Goal: Information Seeking & Learning: Learn about a topic

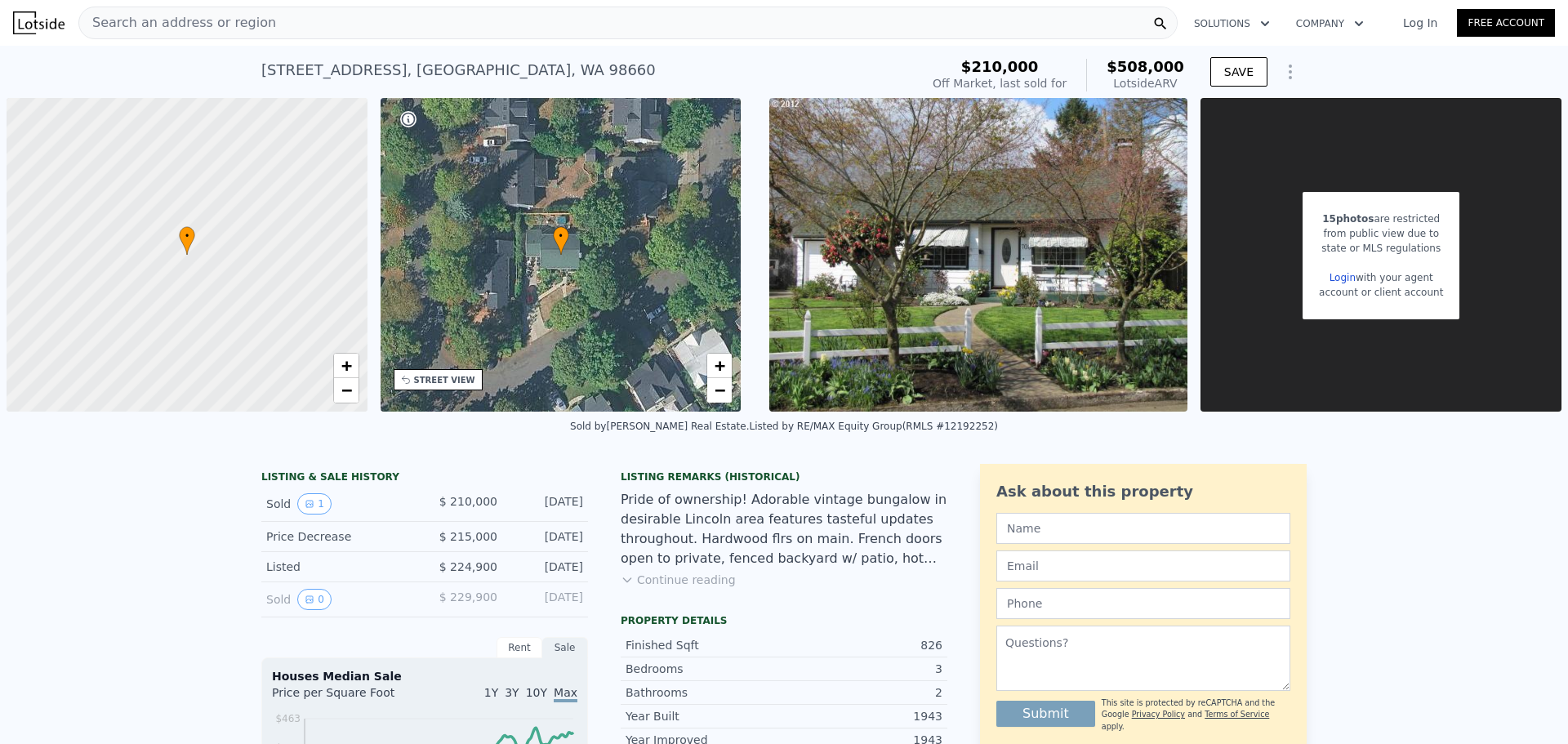
click at [1056, 294] on img at bounding box center [979, 255] width 418 height 314
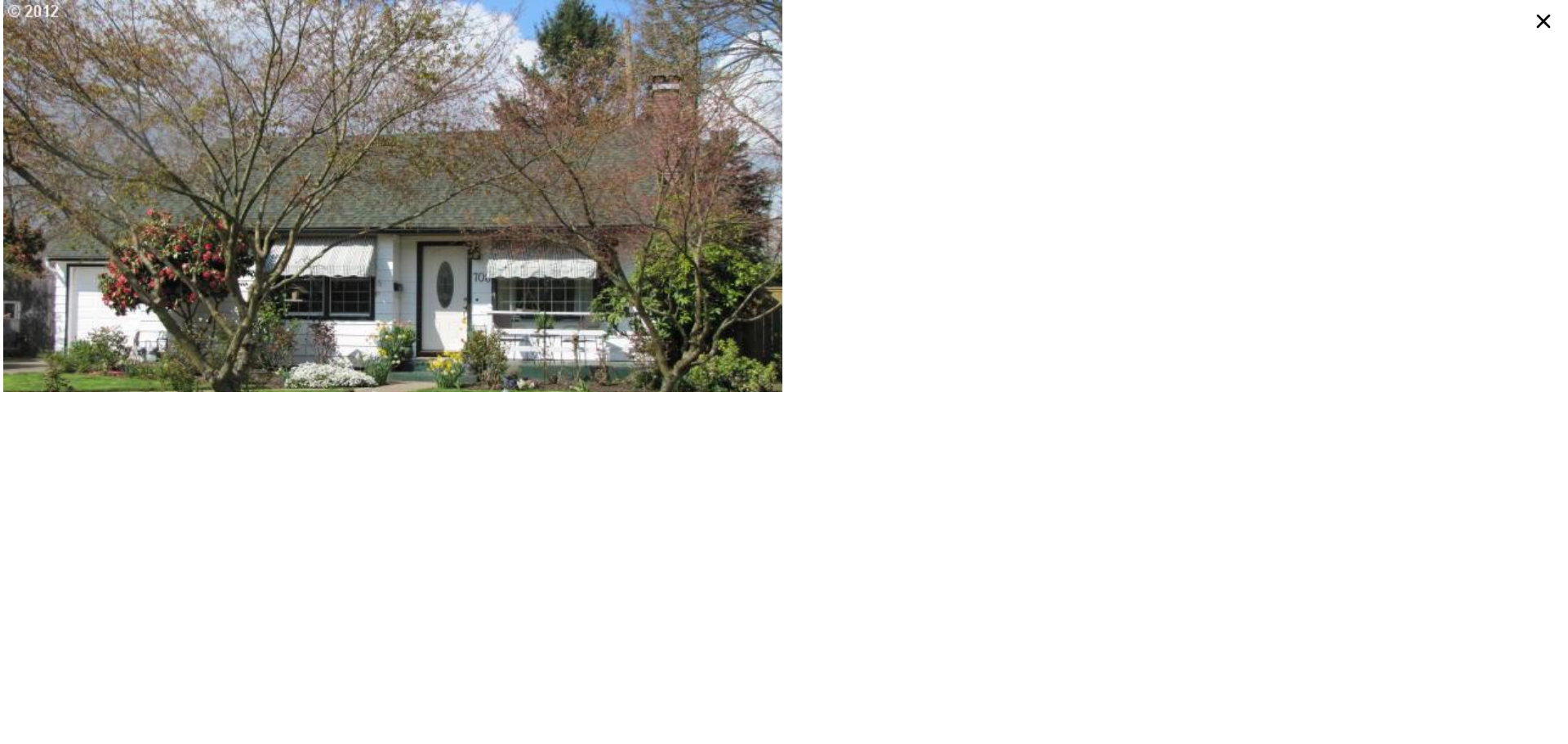
click at [1537, 17] on icon at bounding box center [1543, 22] width 30 height 30
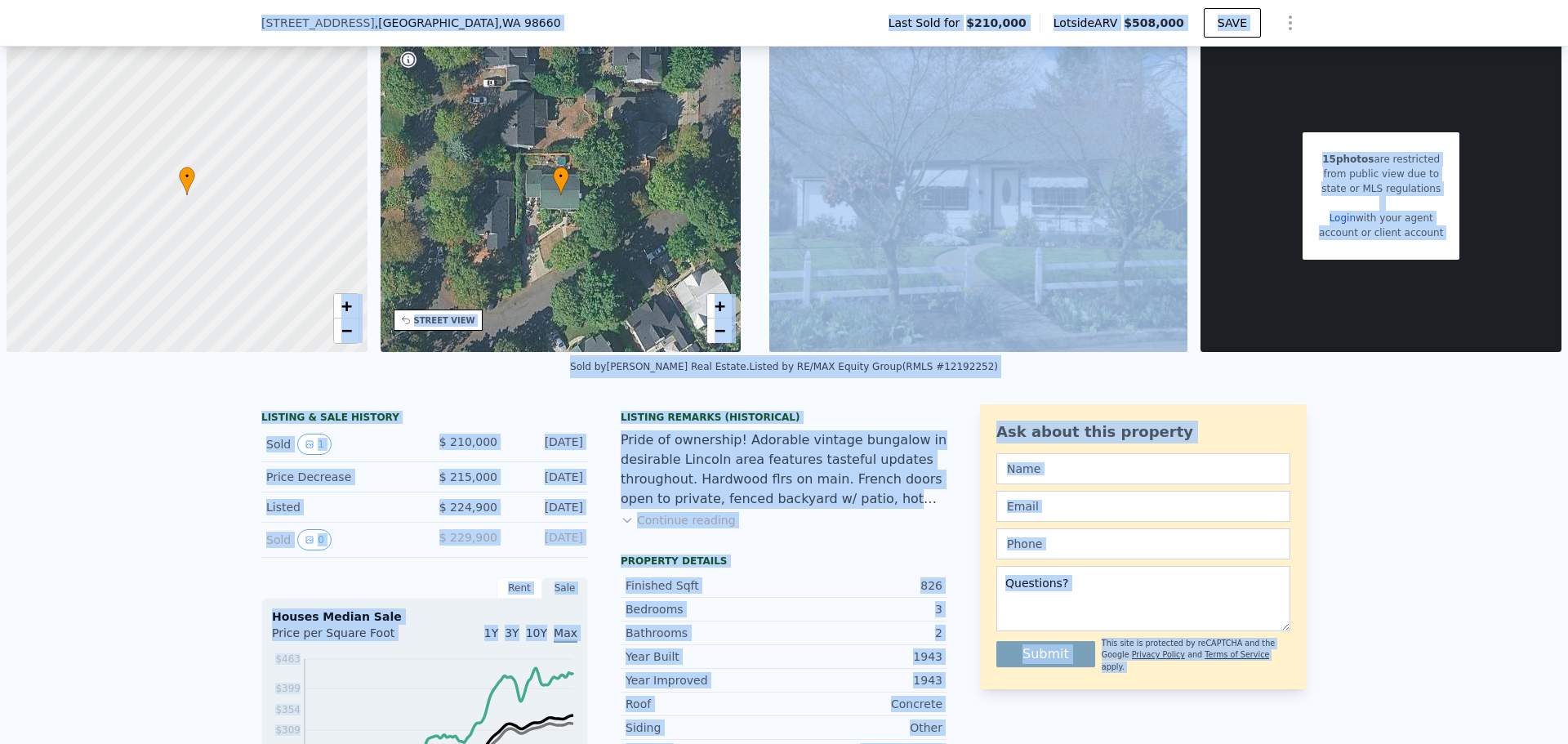
scroll to position [76, 0]
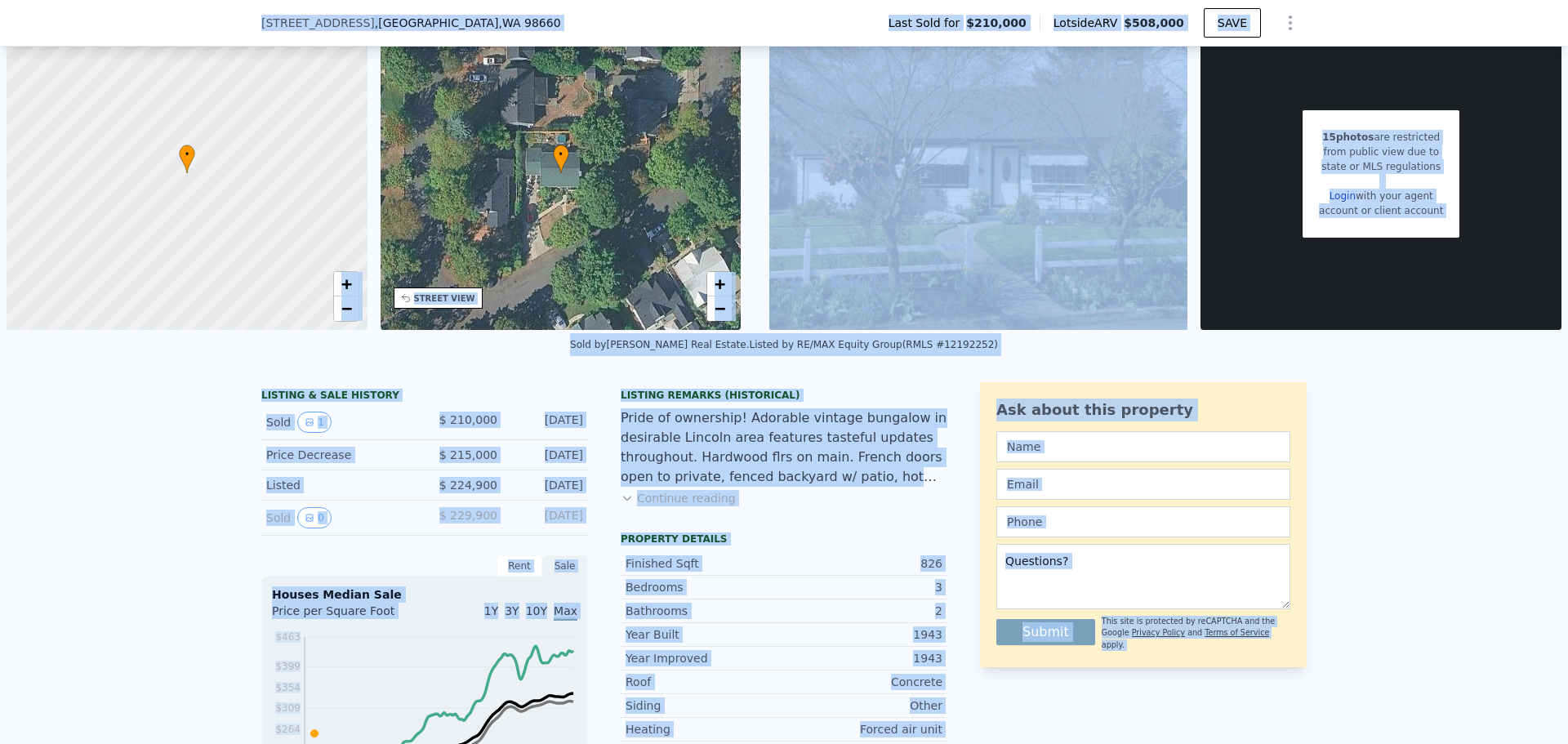
click at [709, 502] on button "Continue reading" at bounding box center [679, 498] width 115 height 16
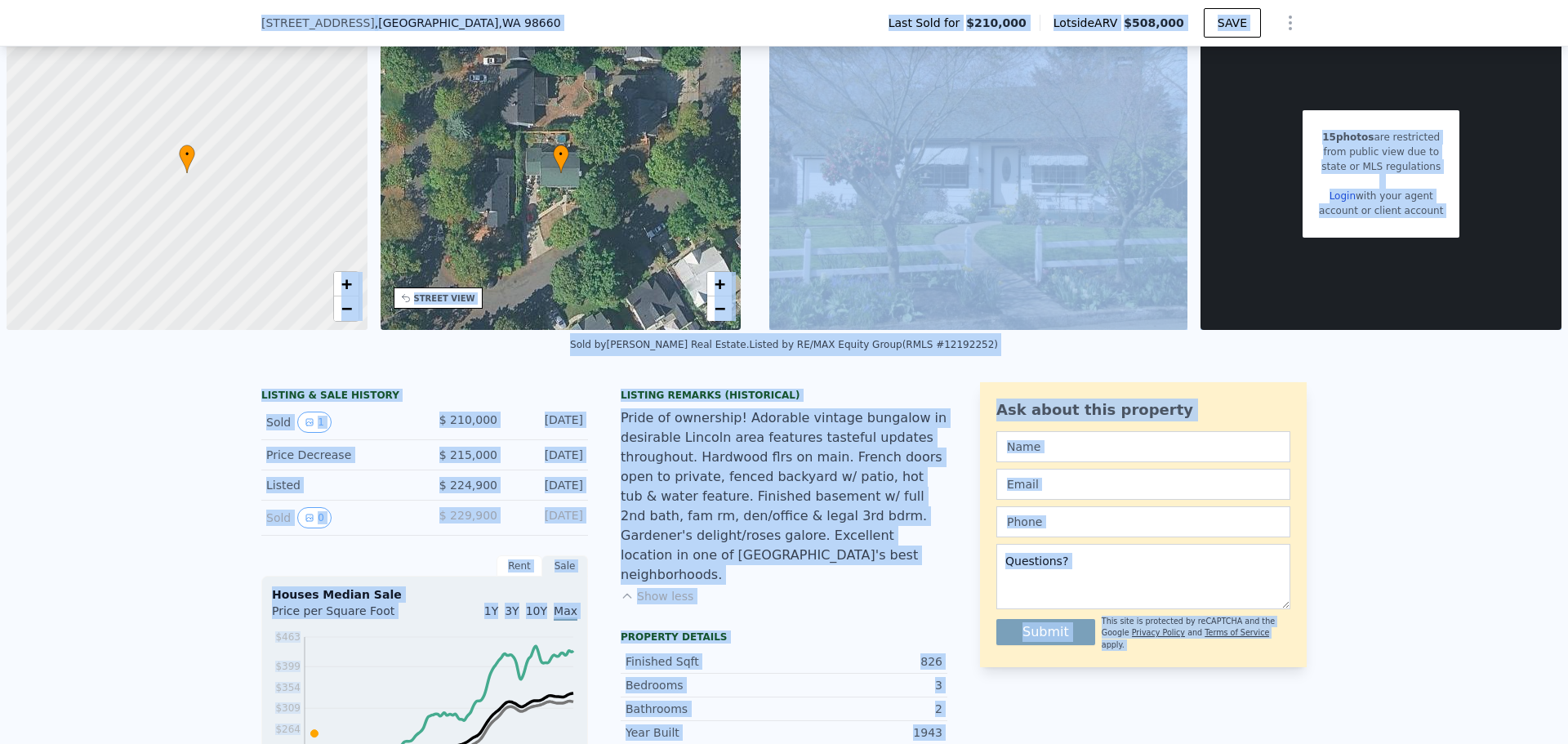
scroll to position [158, 0]
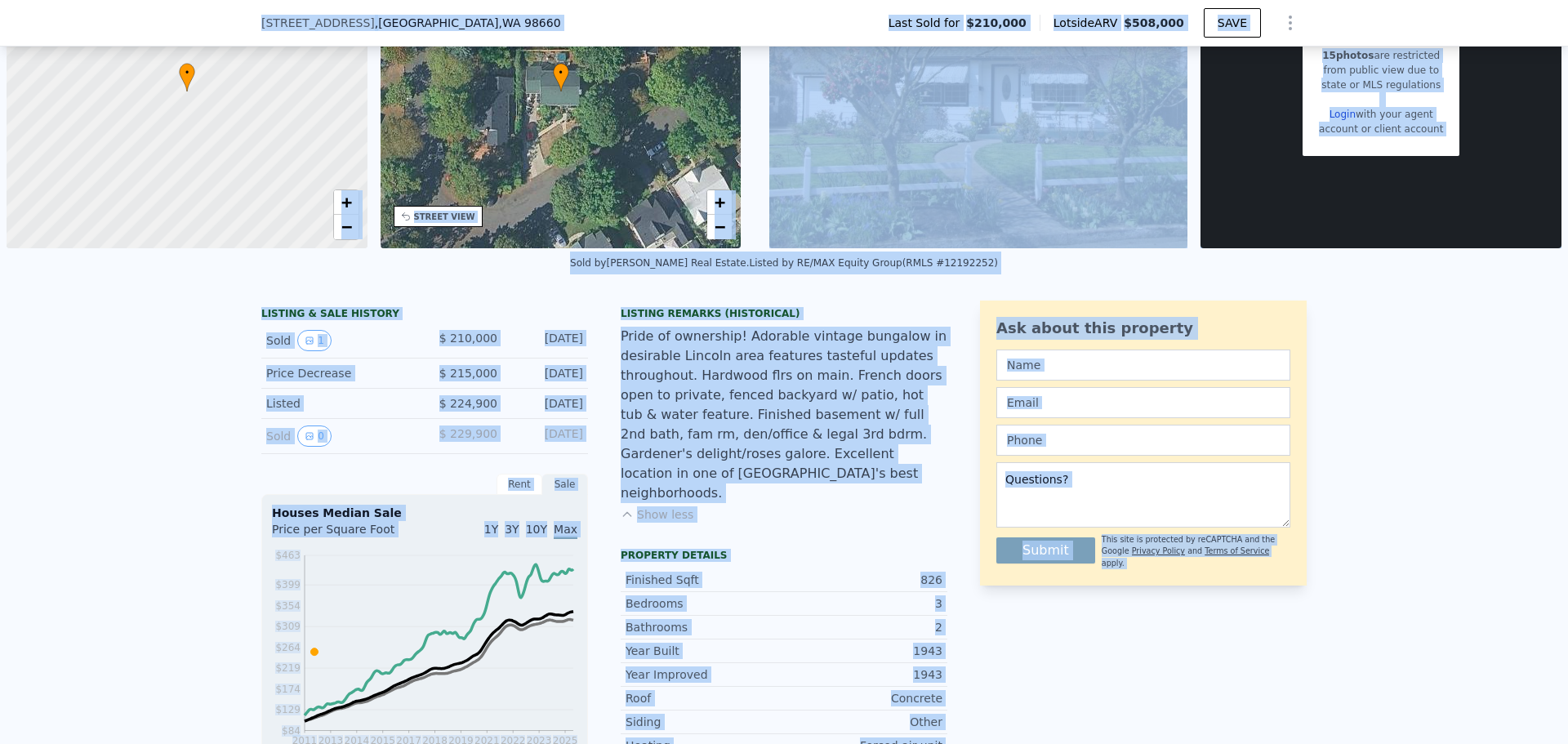
click at [663, 506] on button "Show less" at bounding box center [657, 514] width 72 height 16
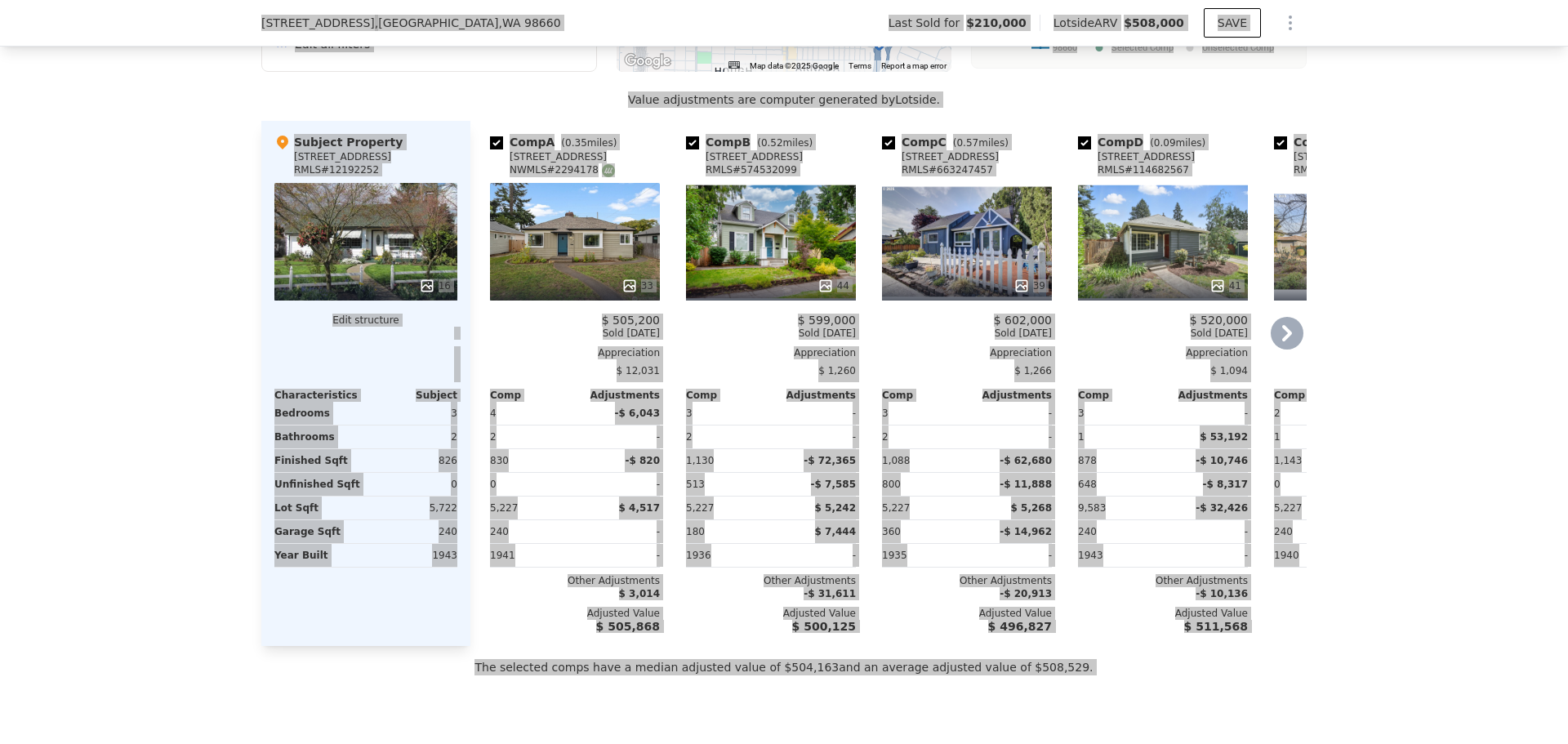
scroll to position [1710, 0]
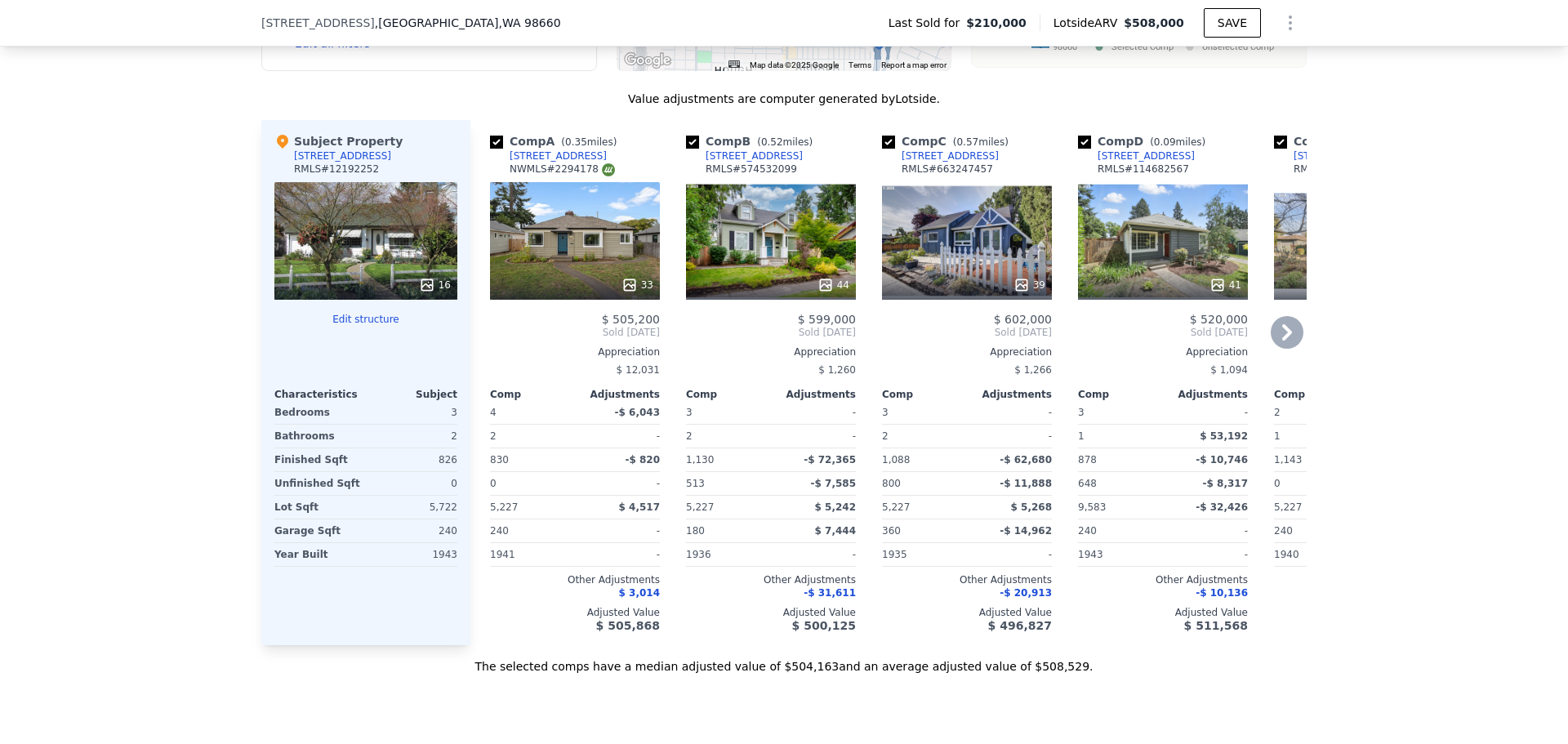
click at [1280, 324] on icon at bounding box center [1287, 332] width 33 height 33
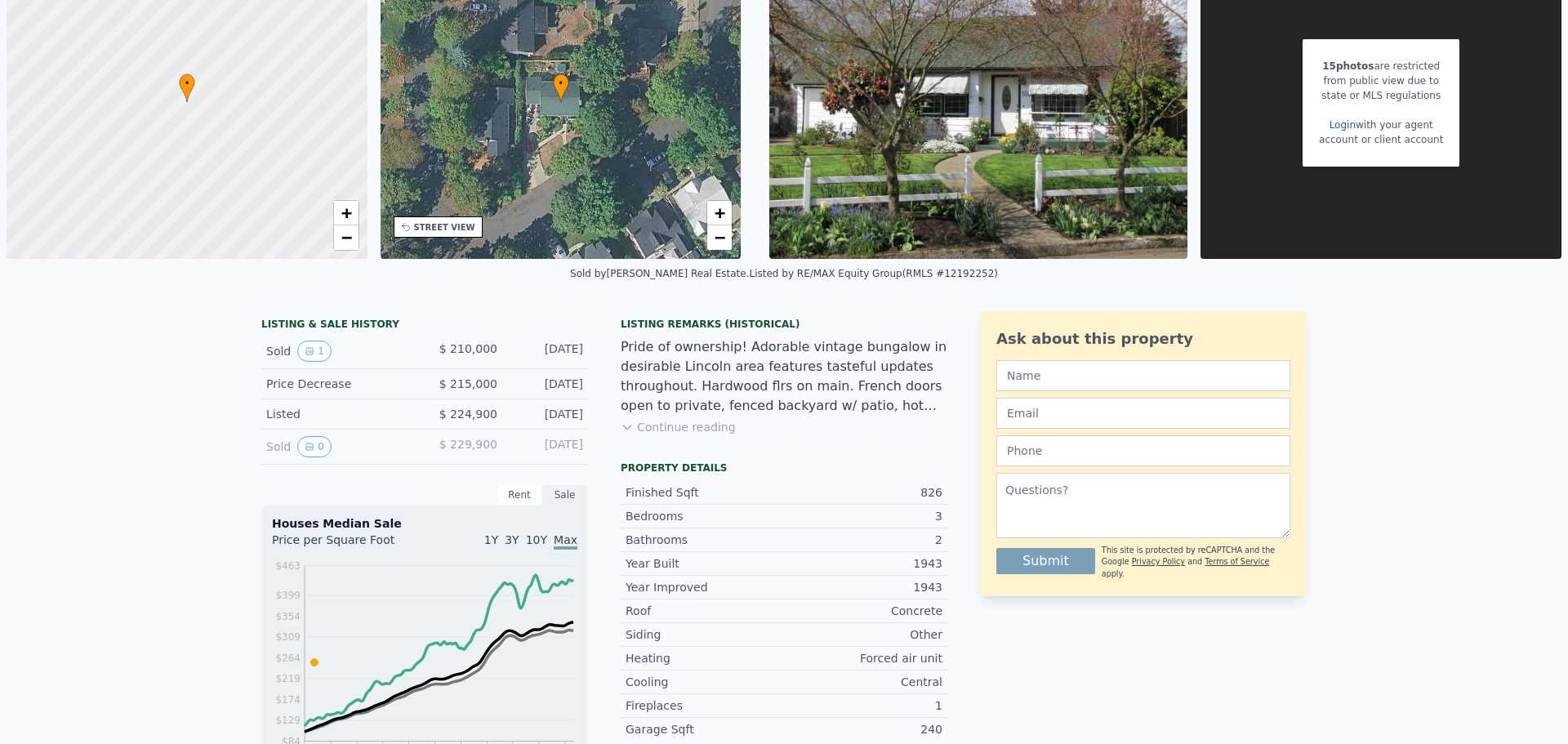
scroll to position [0, 0]
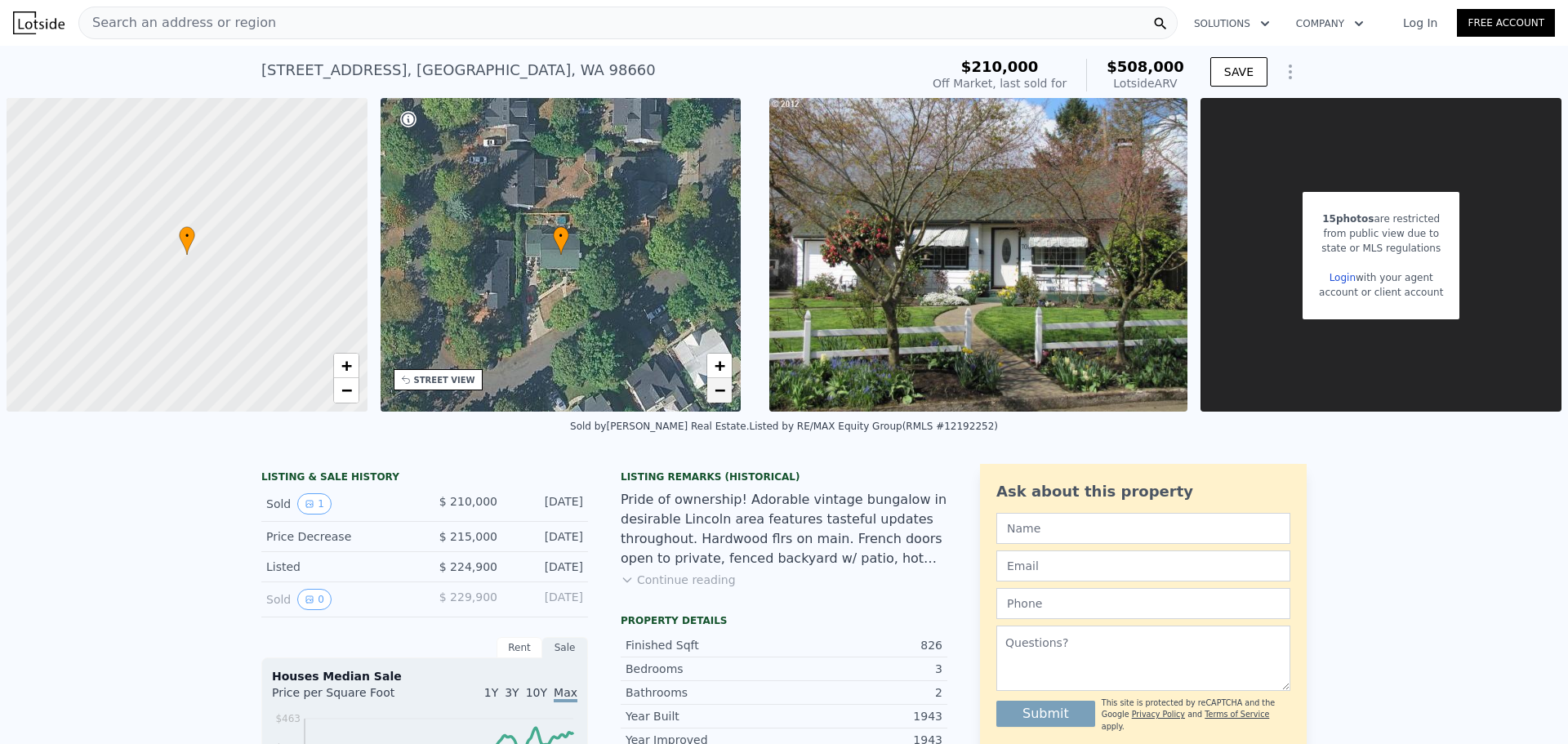
click at [717, 379] on link "−" at bounding box center [719, 390] width 25 height 25
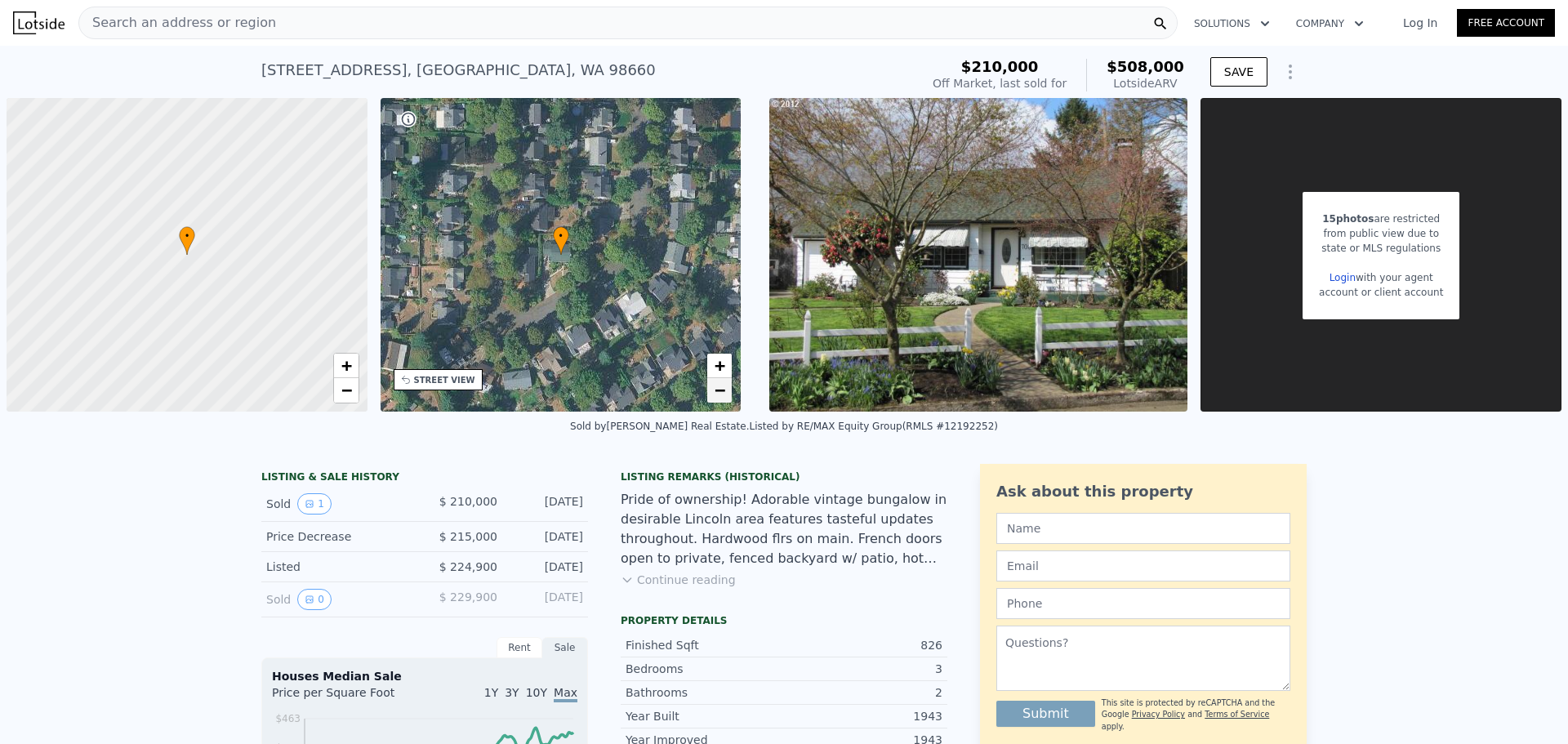
click at [715, 379] on link "−" at bounding box center [719, 390] width 25 height 25
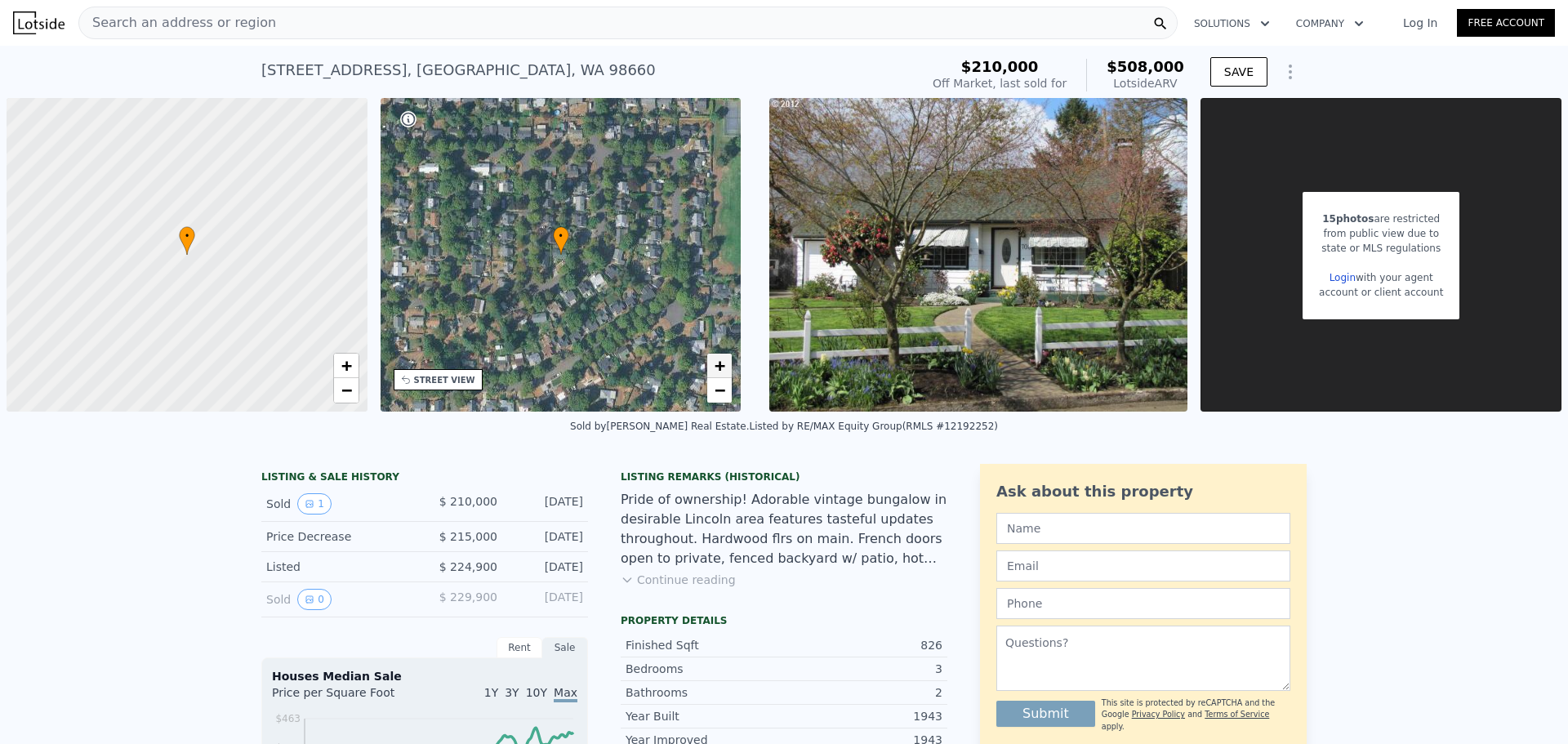
click at [715, 354] on link "+" at bounding box center [719, 366] width 25 height 25
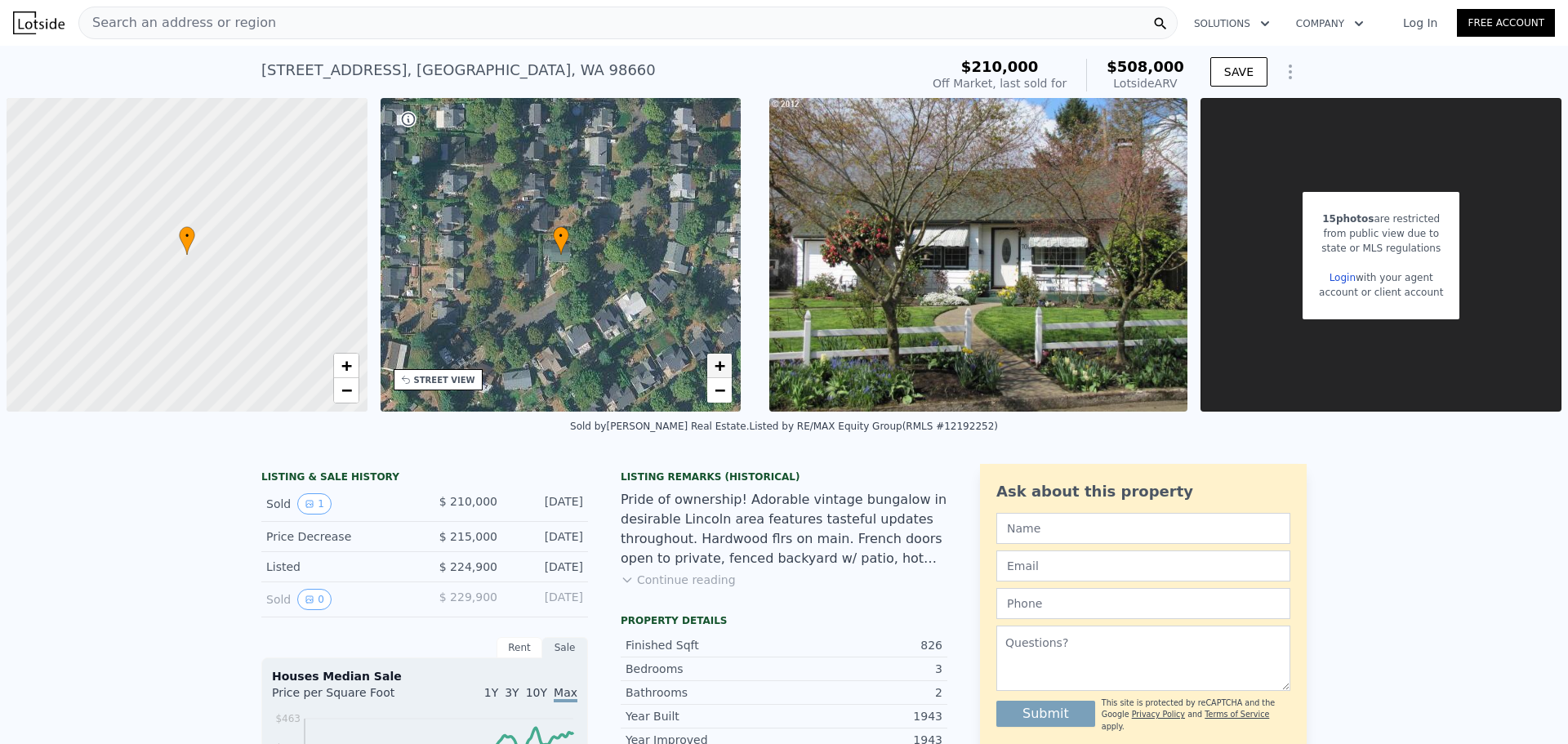
click at [715, 354] on link "+" at bounding box center [719, 366] width 25 height 25
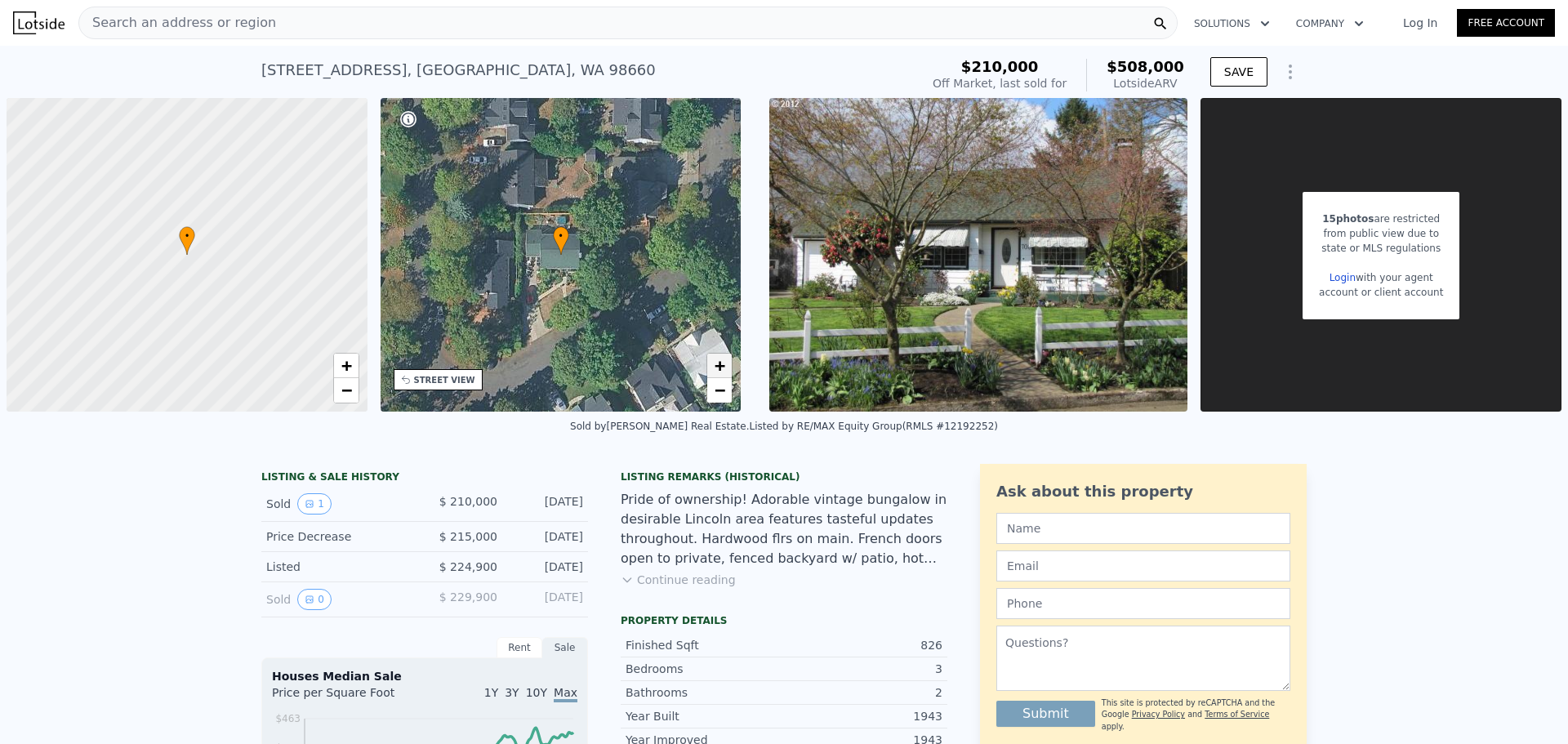
click at [715, 354] on link "+" at bounding box center [719, 366] width 25 height 25
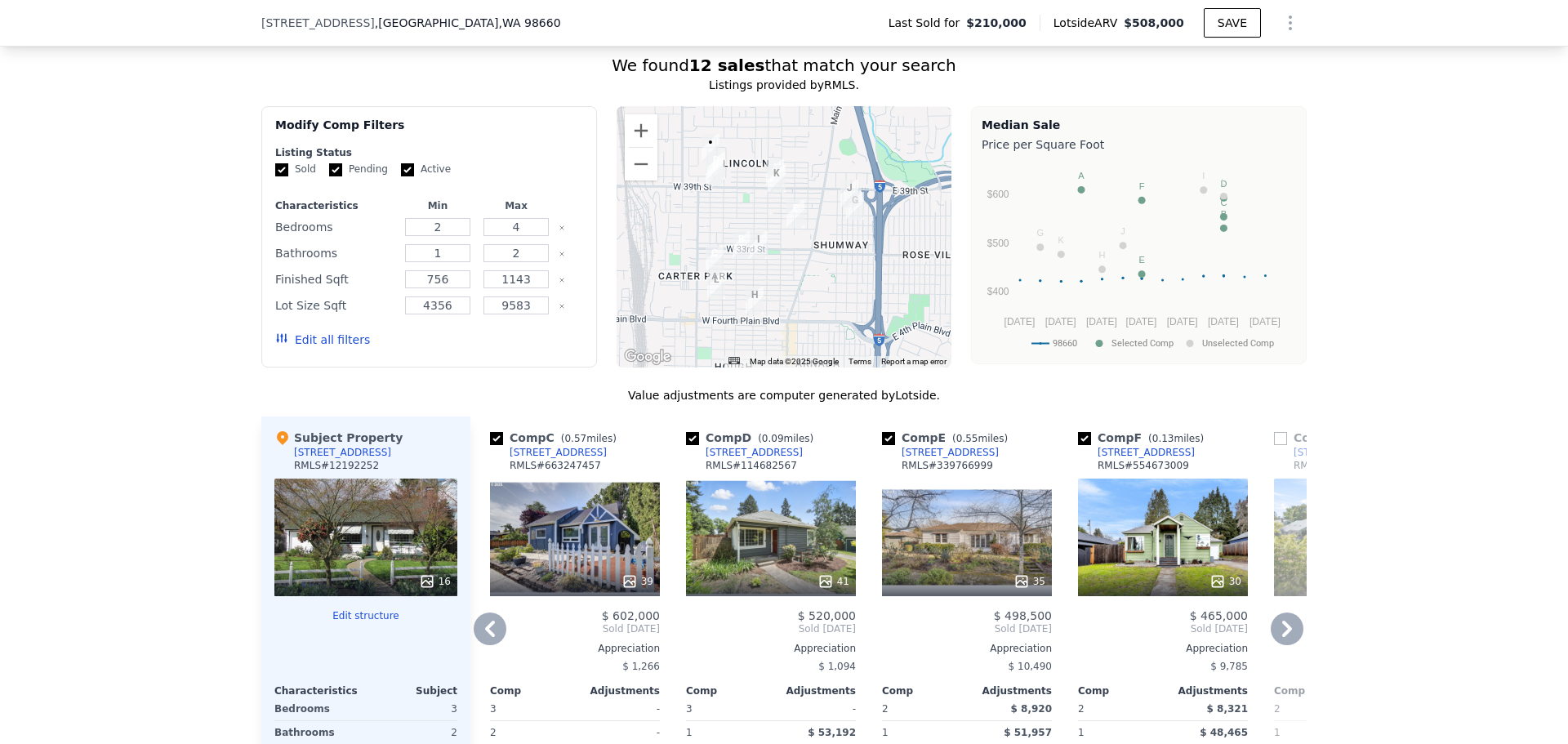
scroll to position [1628, 0]
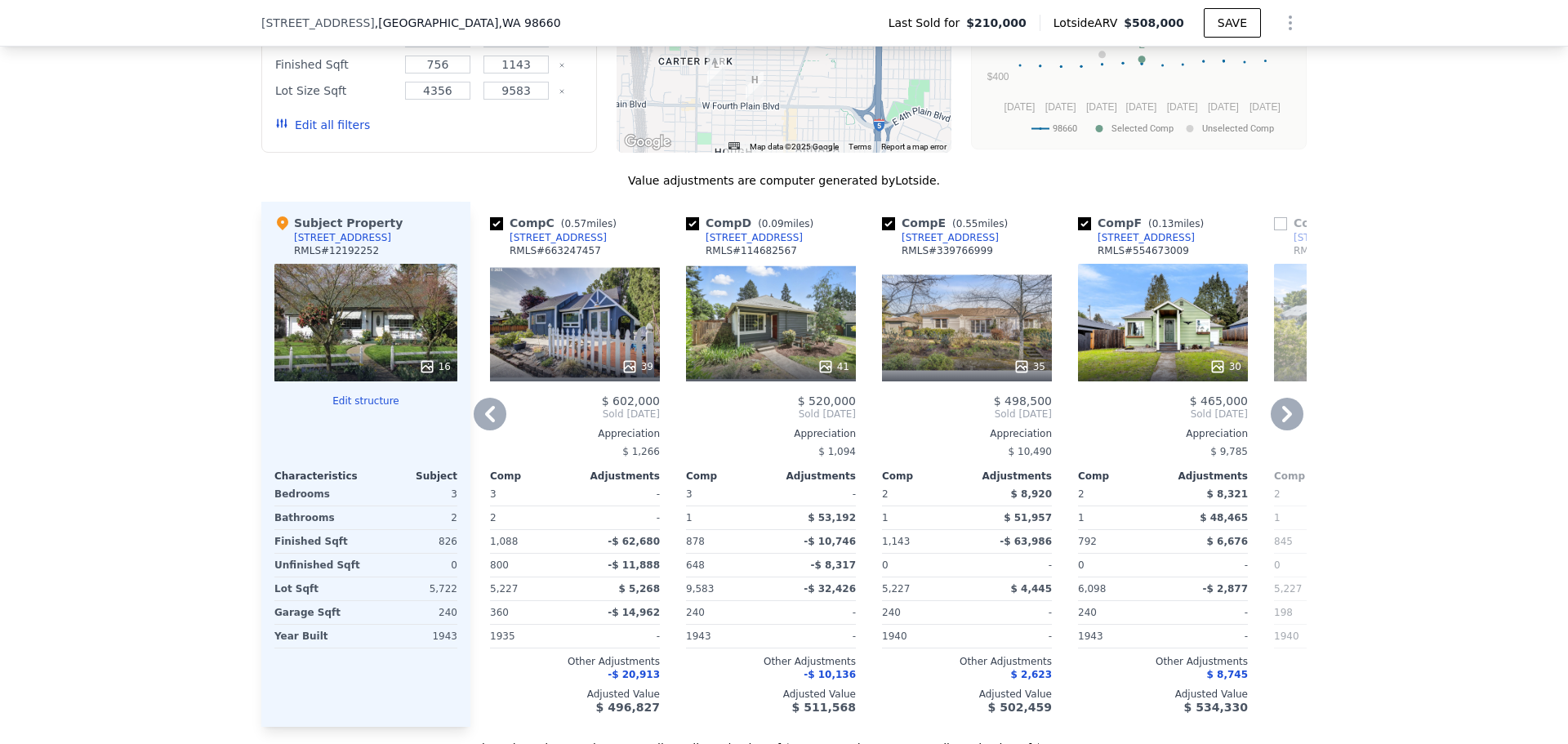
click at [483, 405] on icon at bounding box center [489, 414] width 33 height 33
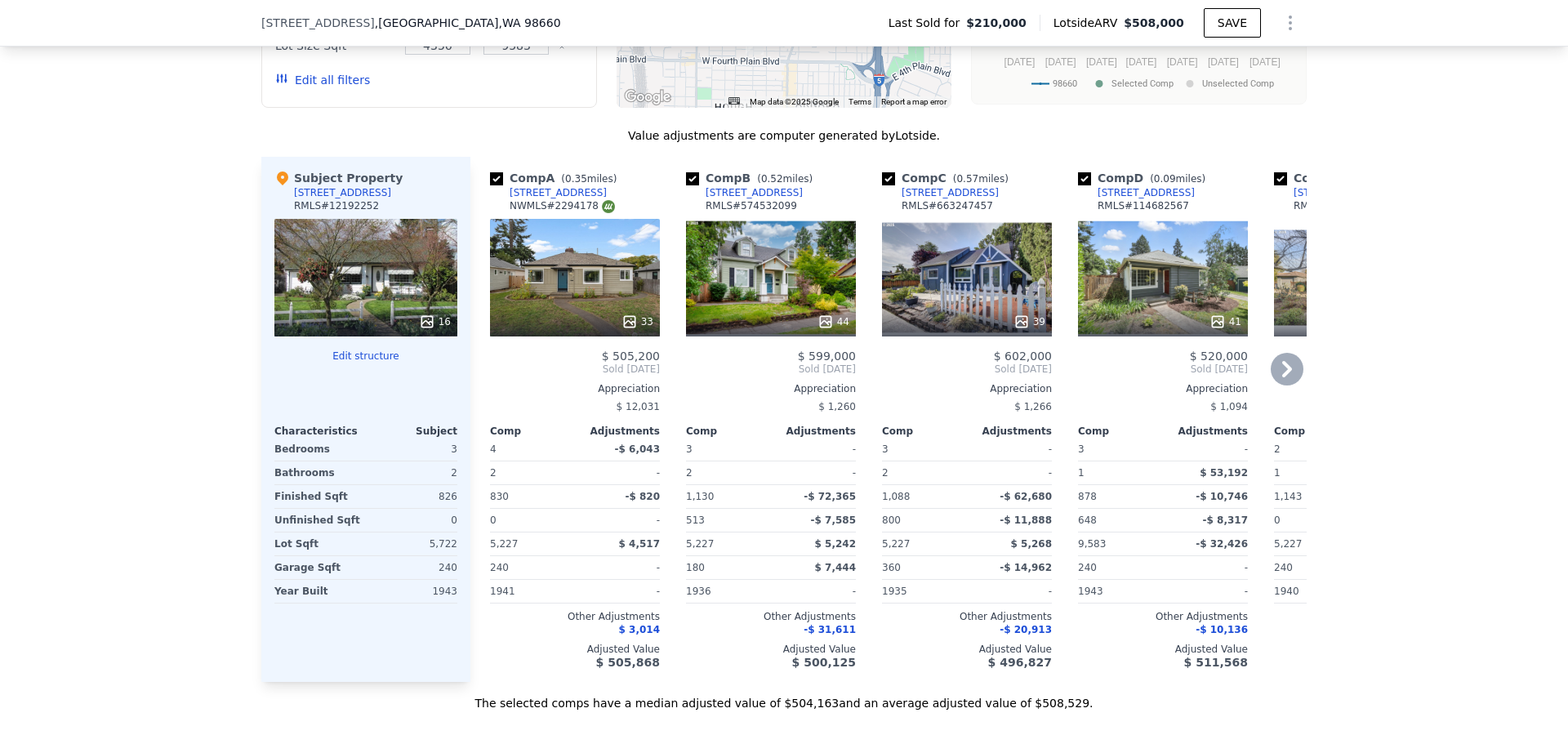
scroll to position [1710, 0]
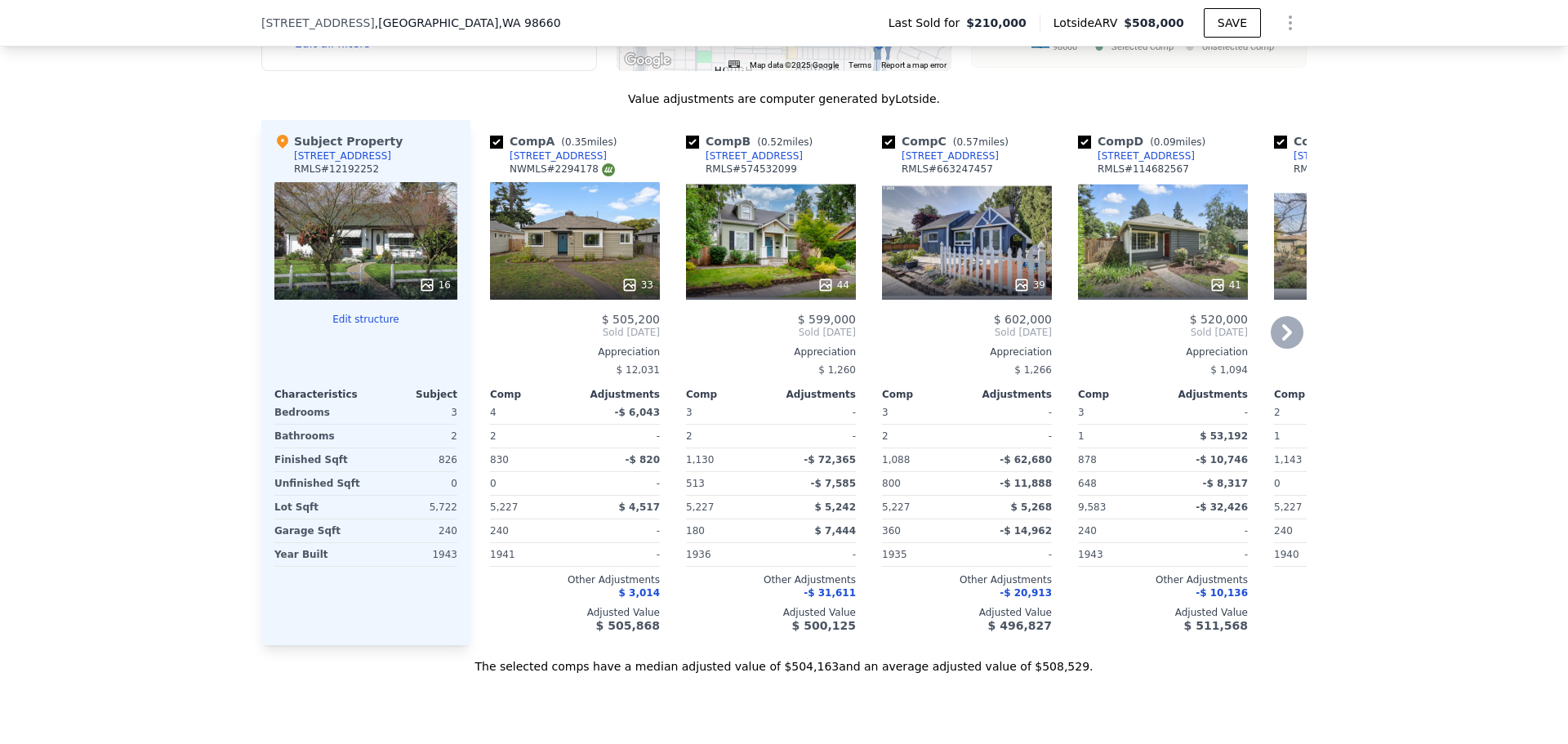
click at [1279, 321] on icon at bounding box center [1287, 332] width 33 height 33
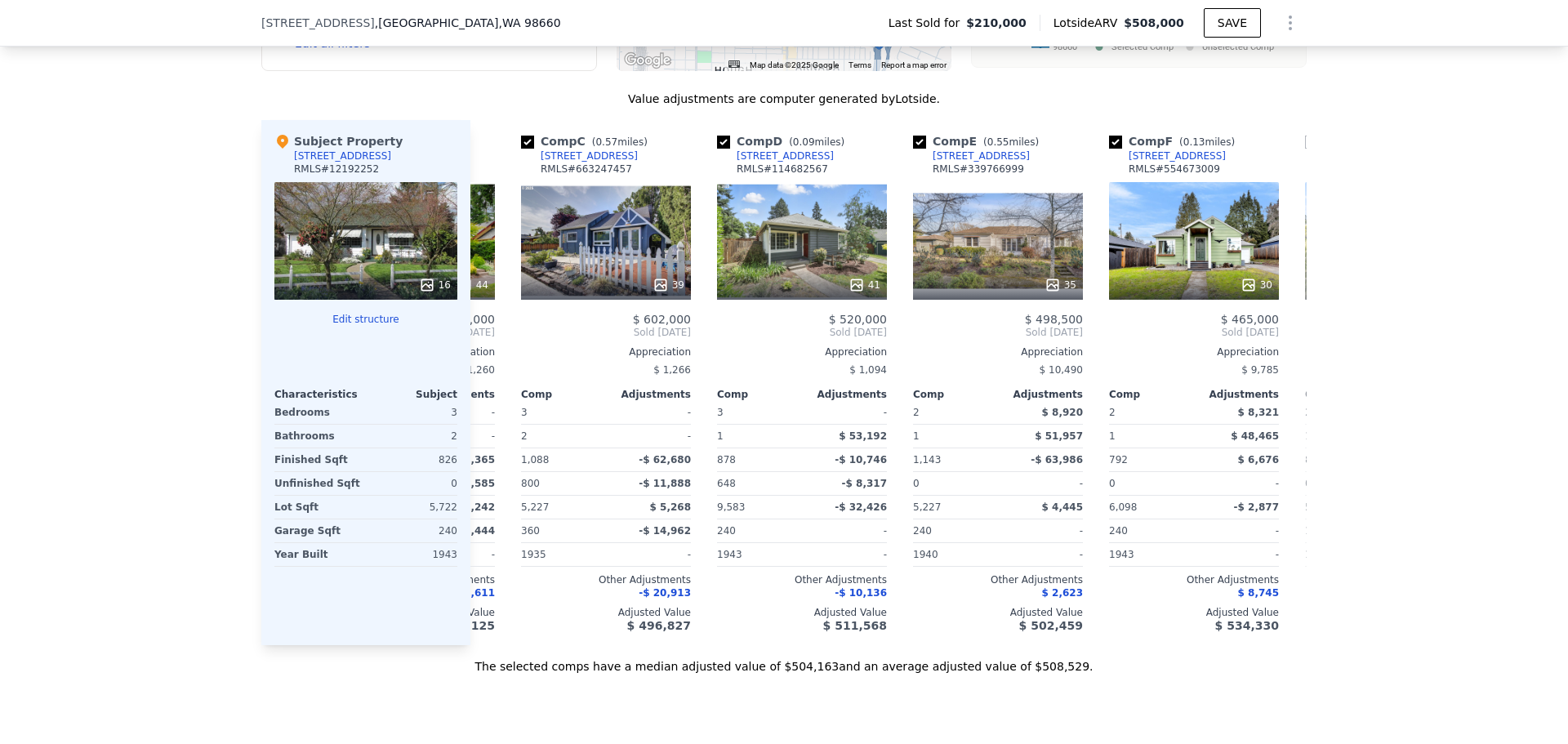
scroll to position [0, 392]
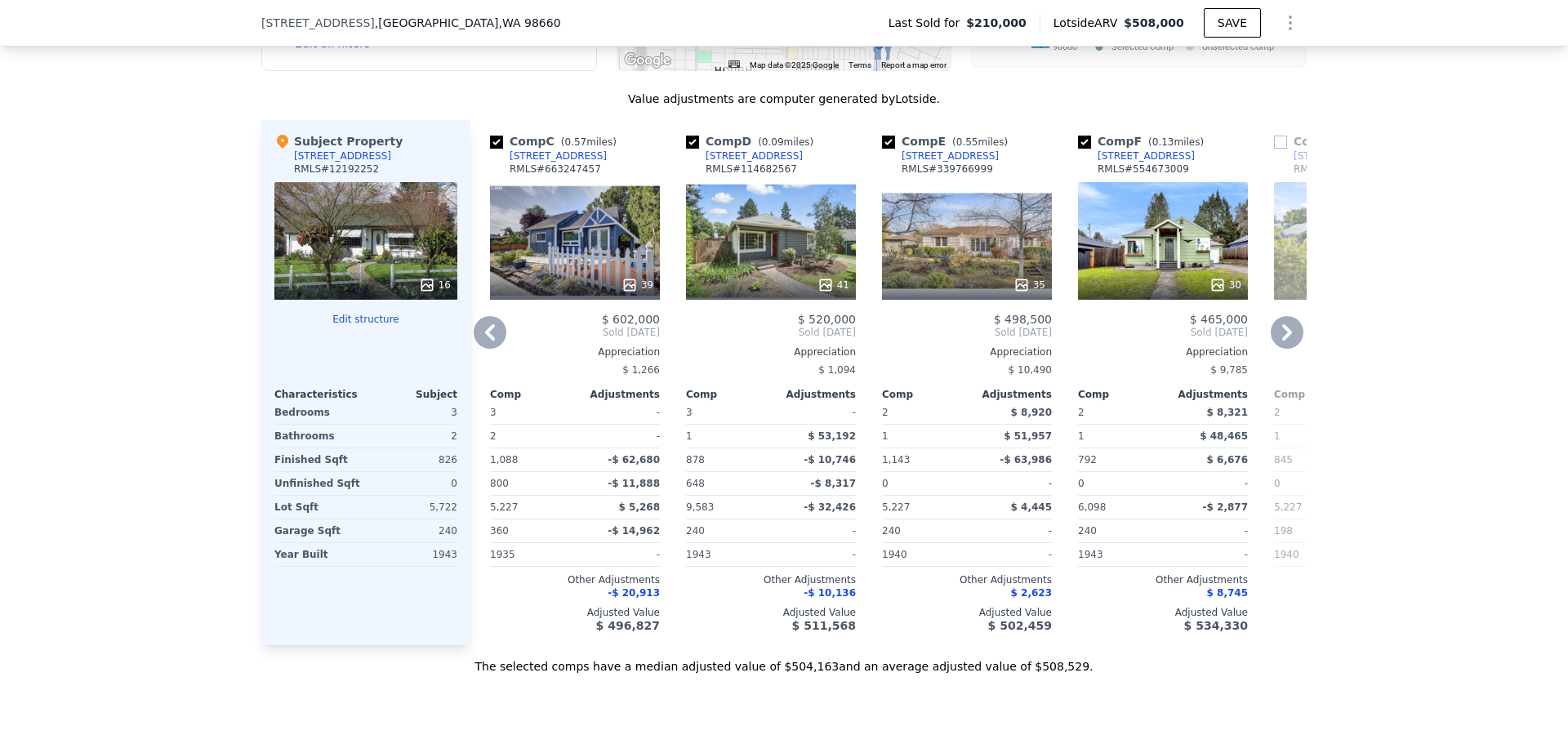
click at [1276, 323] on icon at bounding box center [1287, 332] width 33 height 33
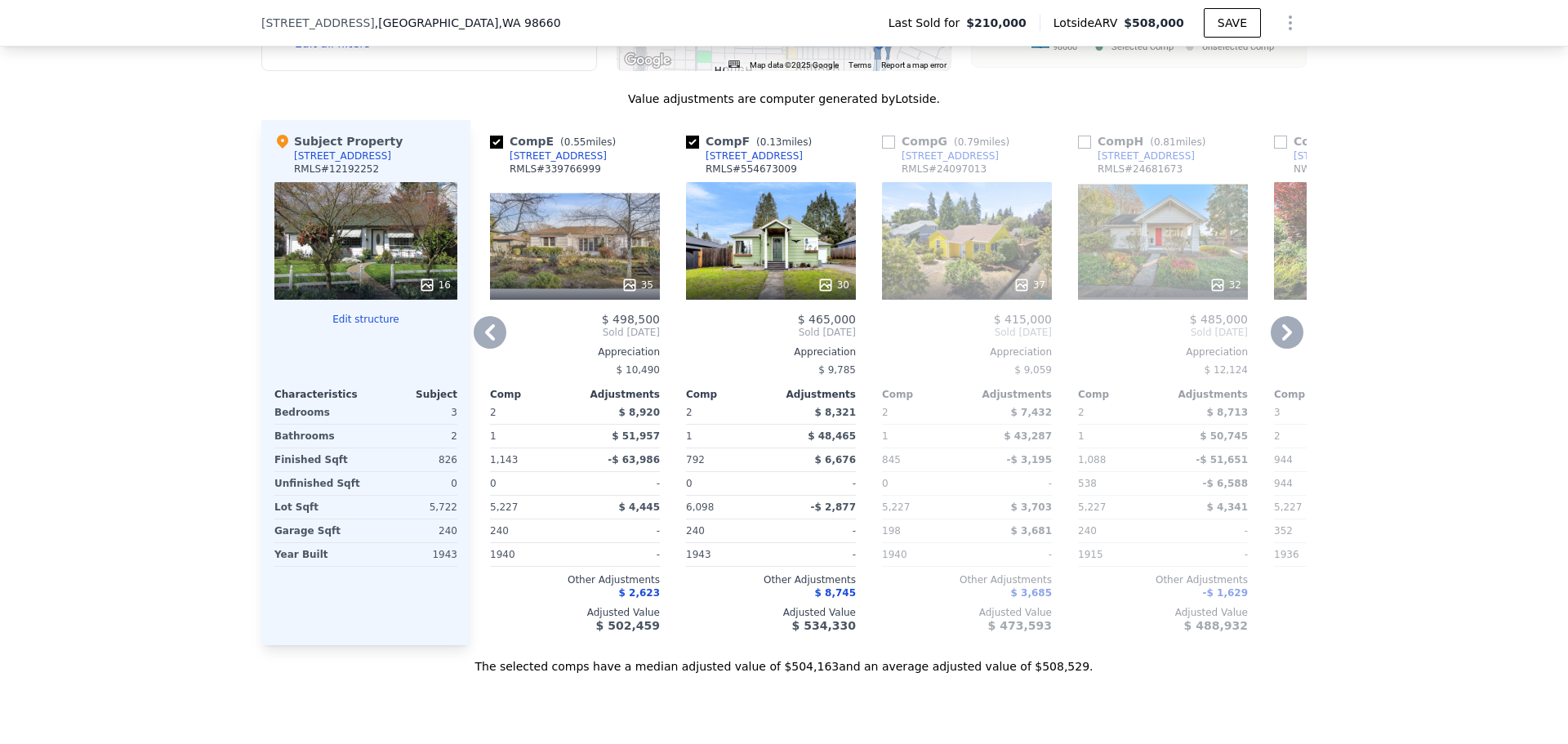
click at [1278, 323] on icon at bounding box center [1287, 332] width 33 height 33
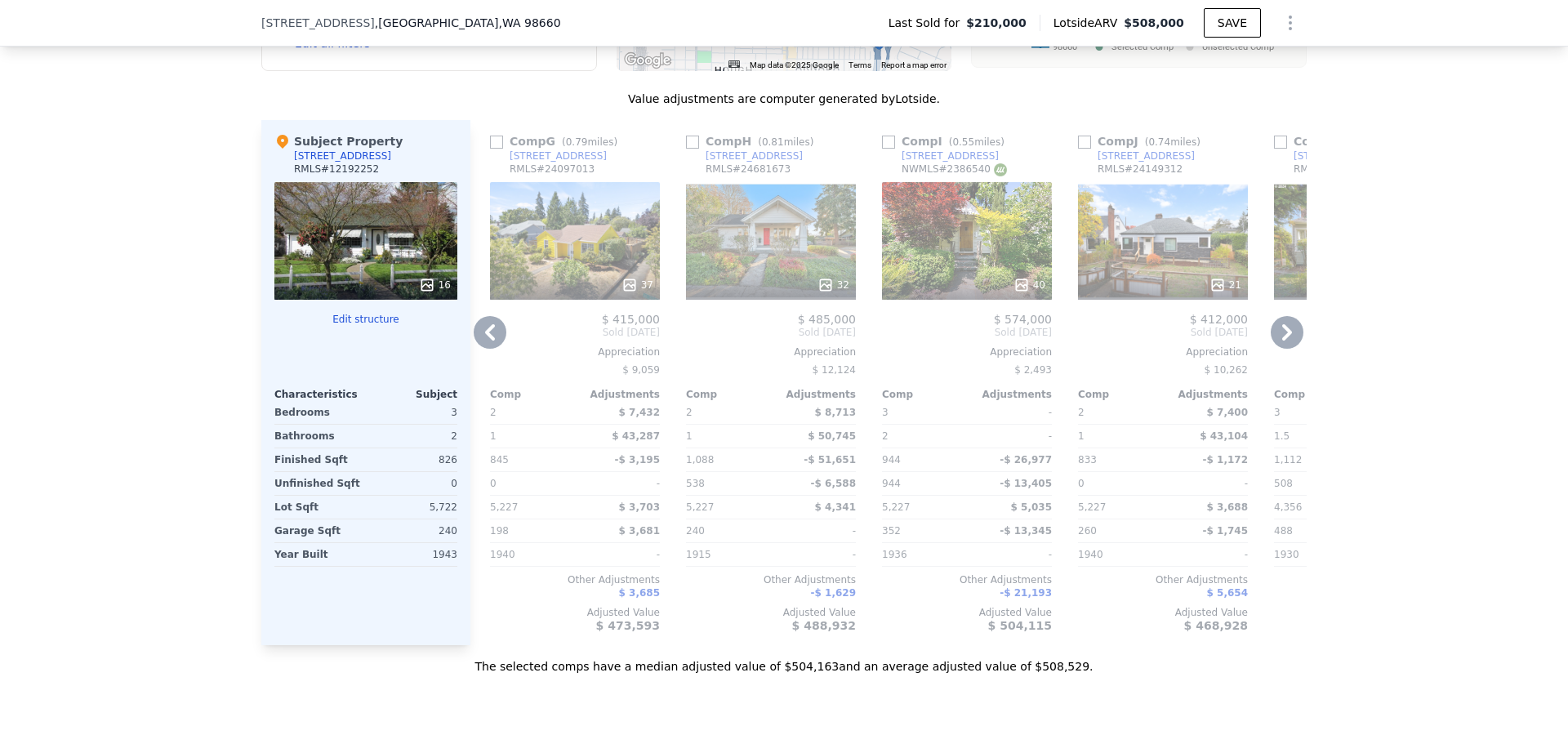
click at [1278, 323] on icon at bounding box center [1287, 332] width 33 height 33
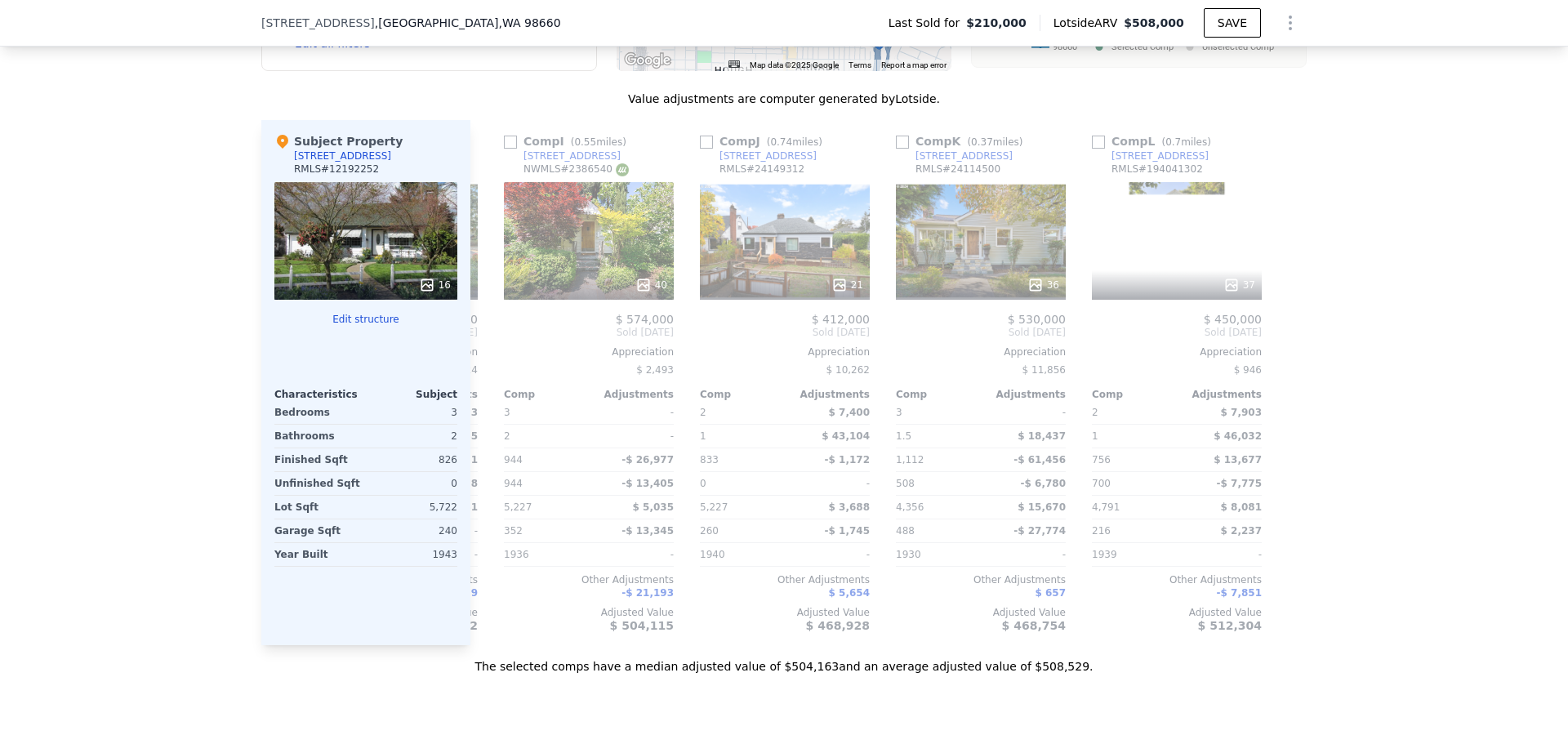
scroll to position [0, 1555]
click at [1281, 323] on div at bounding box center [1294, 382] width 26 height 525
click at [482, 323] on icon at bounding box center [489, 332] width 33 height 33
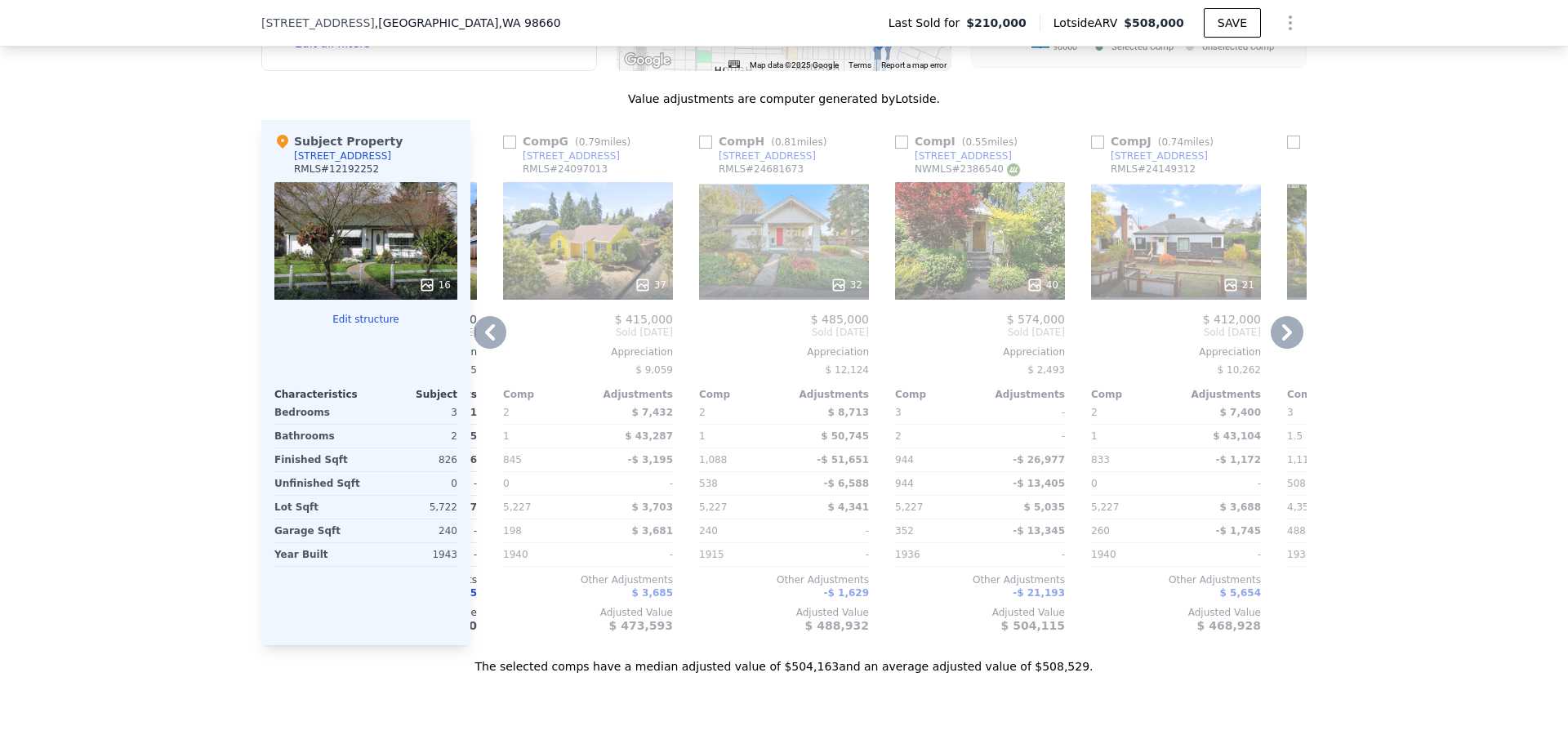
click at [482, 323] on icon at bounding box center [489, 332] width 33 height 33
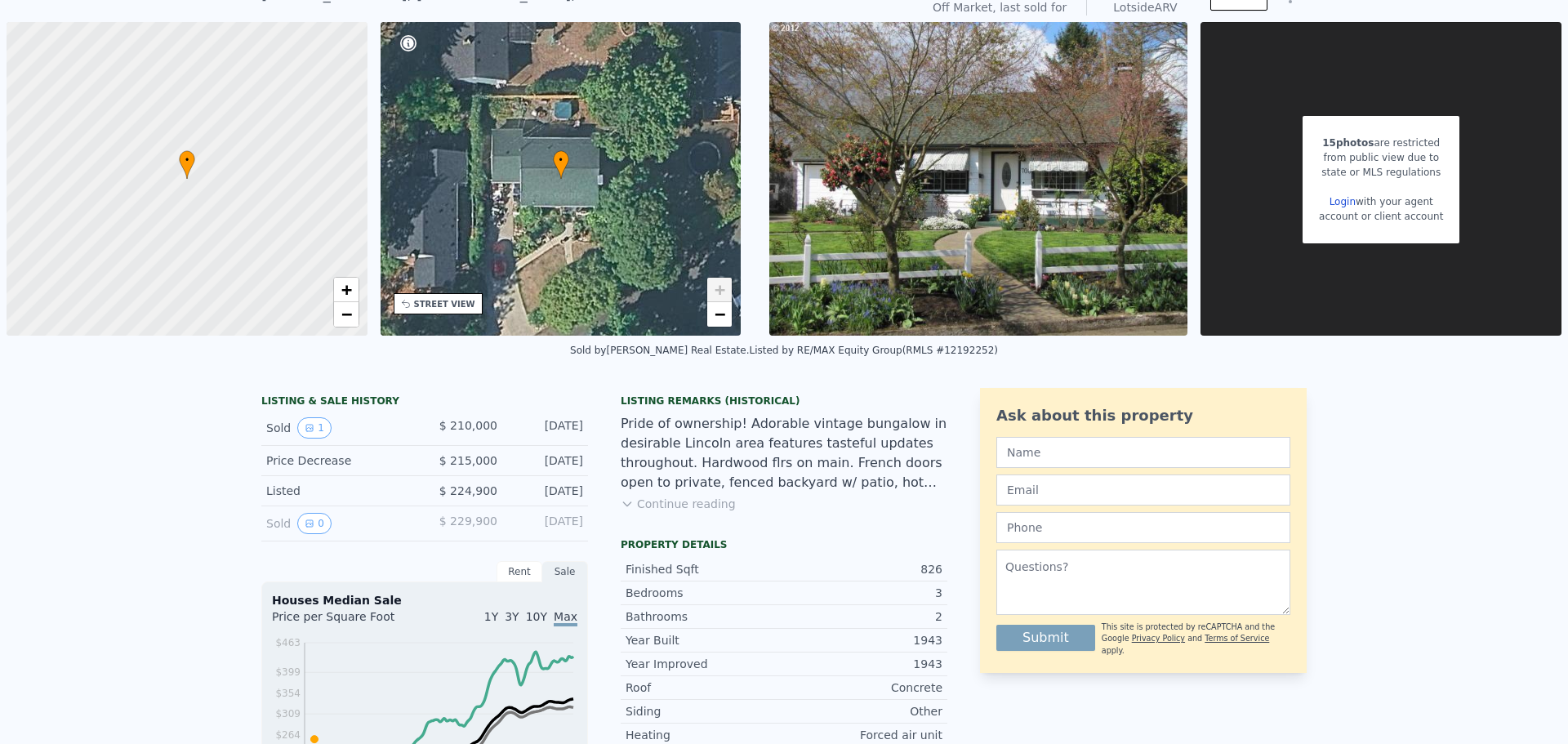
scroll to position [6, 0]
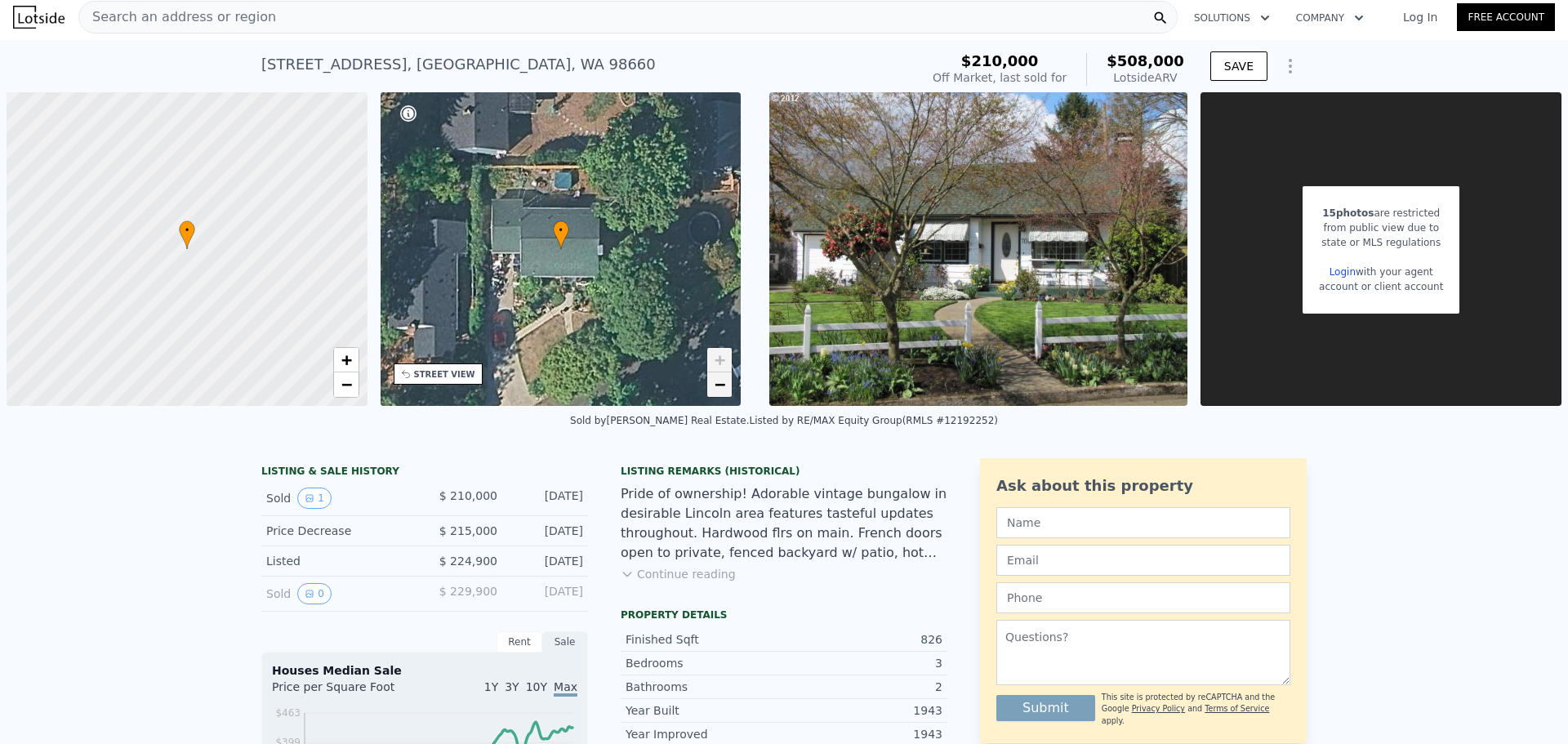
click at [715, 376] on span "−" at bounding box center [719, 384] width 11 height 21
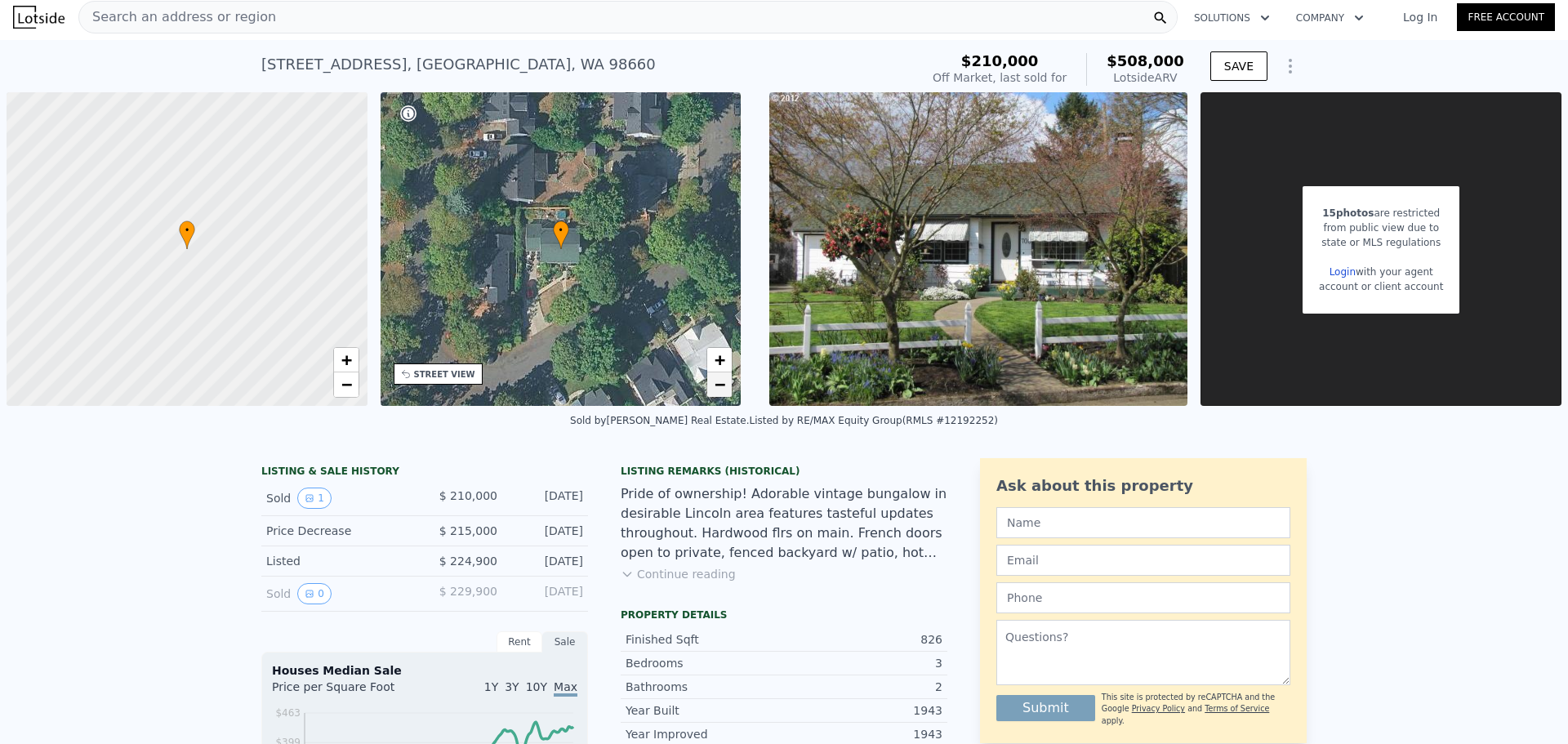
click at [716, 376] on span "−" at bounding box center [719, 384] width 11 height 21
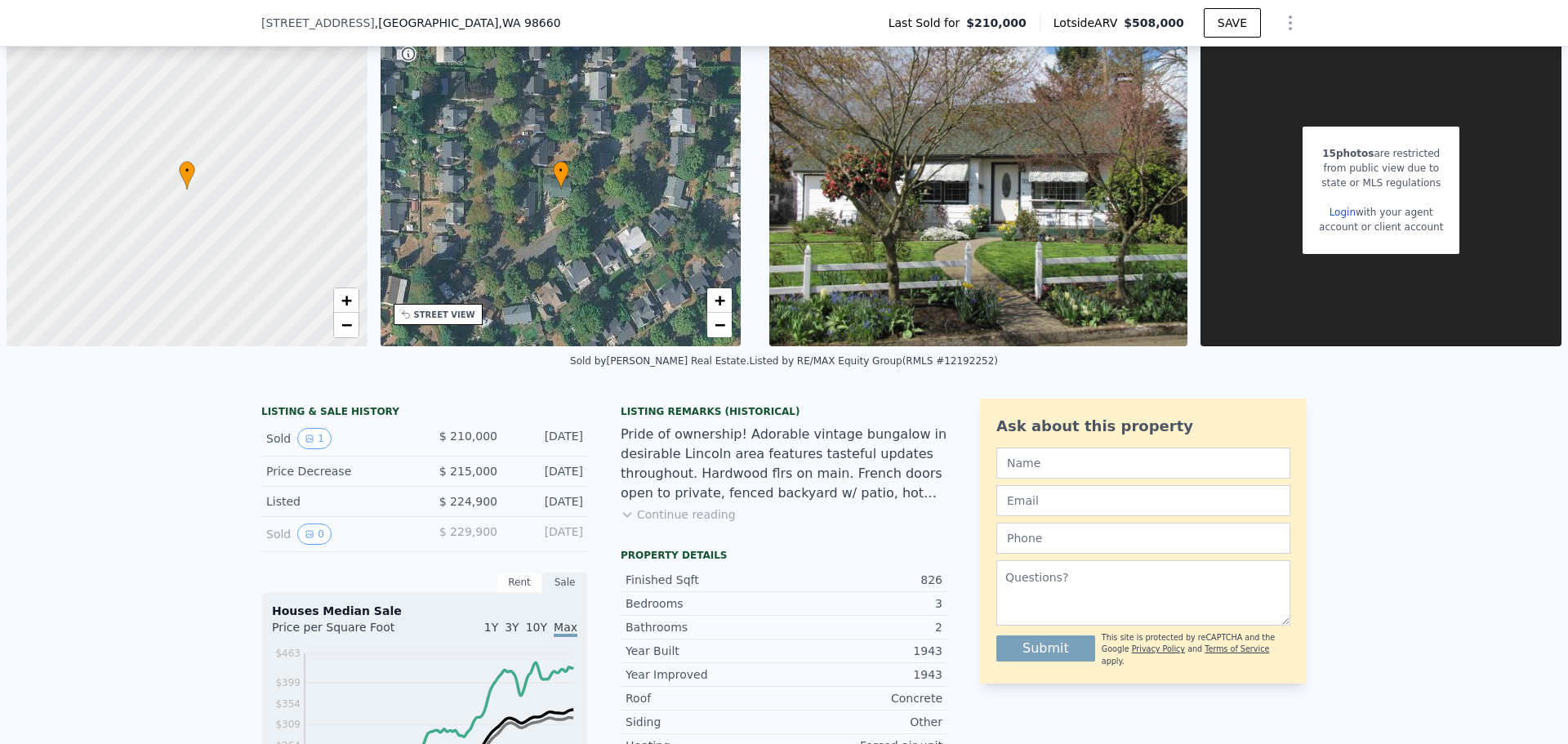
scroll to position [81, 0]
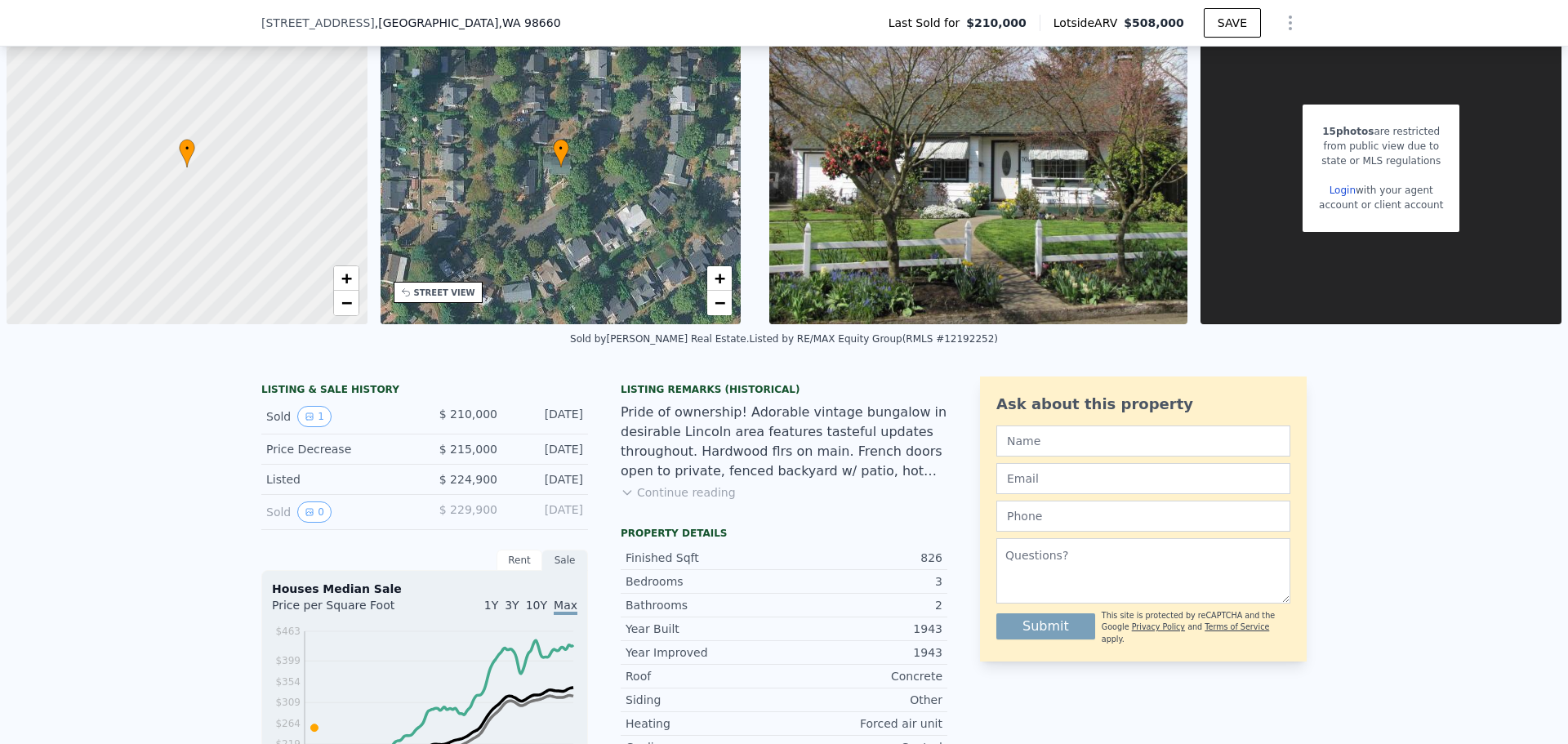
click at [690, 500] on button "Continue reading" at bounding box center [679, 492] width 115 height 16
click at [690, 481] on div "Pride of ownership! Adorable vintage bungalow in desirable Lincoln area feature…" at bounding box center [784, 441] width 327 height 78
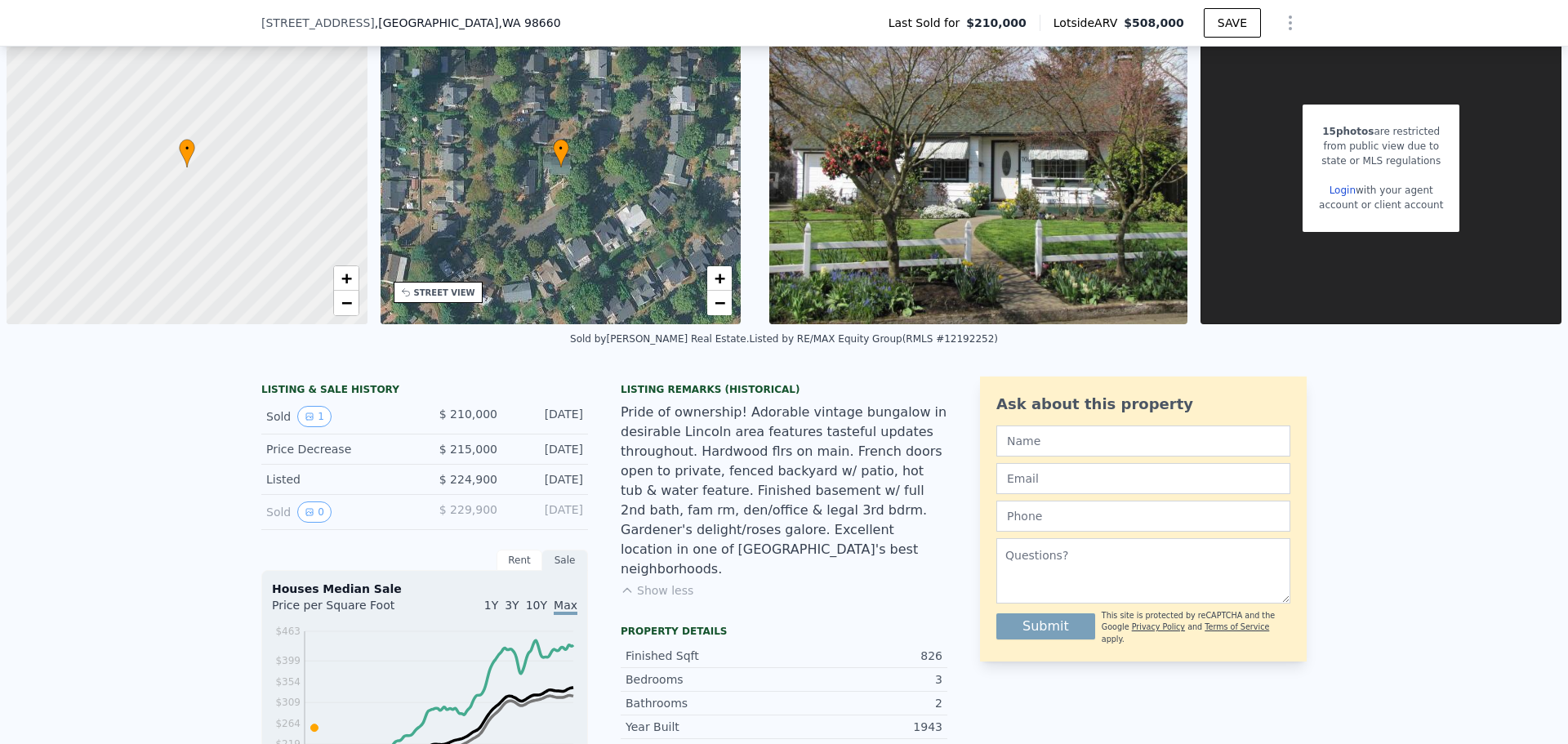
click at [714, 552] on div "Listing Remarks (Historical) Pride of ownership! Adorable vintage bungalow in d…" at bounding box center [784, 500] width 327 height 235
click at [677, 583] on button "Show less" at bounding box center [657, 590] width 72 height 16
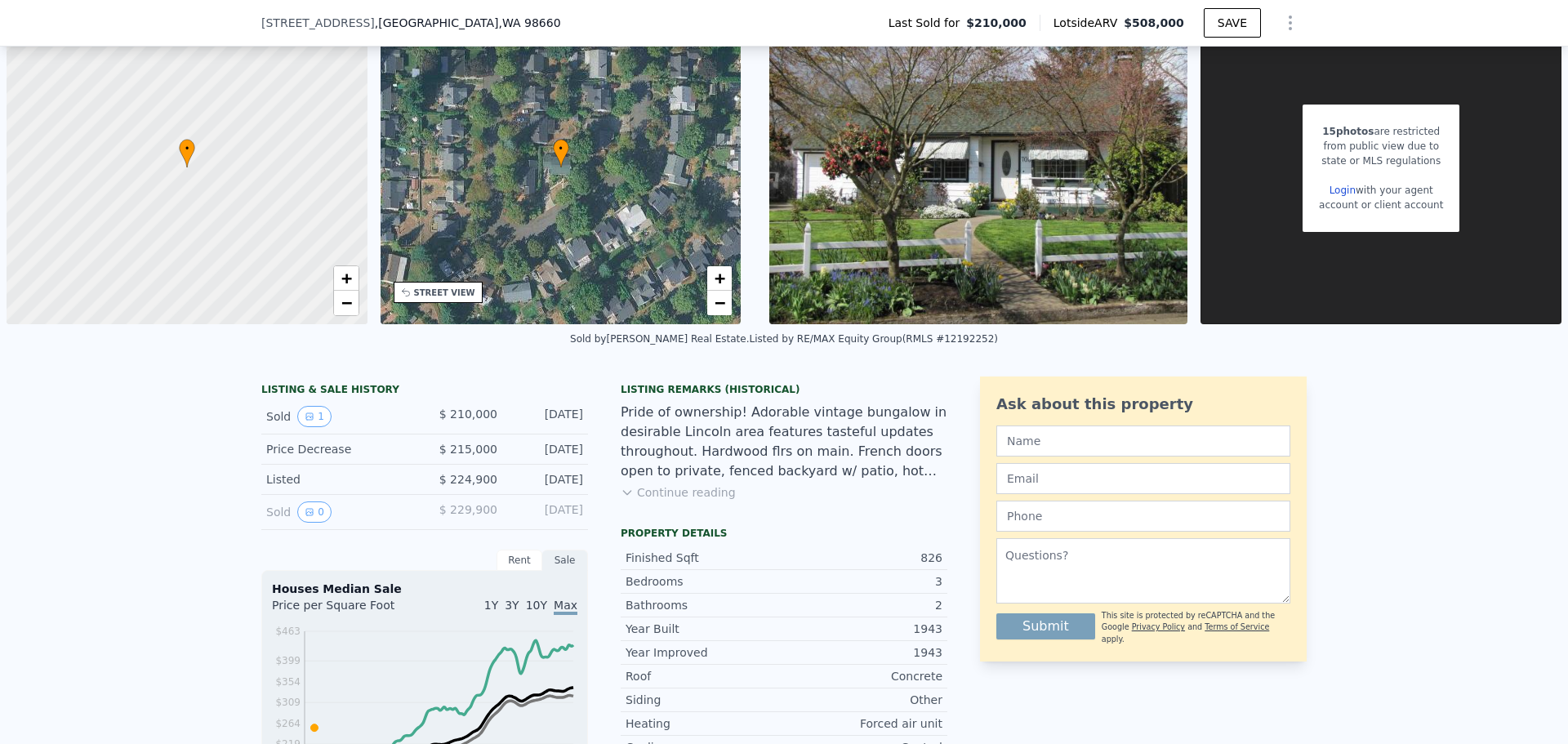
click at [686, 505] on div "Listing Remarks (Historical) Pride of ownership! Adorable vintage bungalow in d…" at bounding box center [784, 452] width 327 height 138
click at [686, 502] on div "Listing Remarks (Historical) Pride of ownership! Adorable vintage bungalow in d…" at bounding box center [784, 452] width 327 height 138
click at [692, 495] on button "Continue reading" at bounding box center [679, 492] width 115 height 16
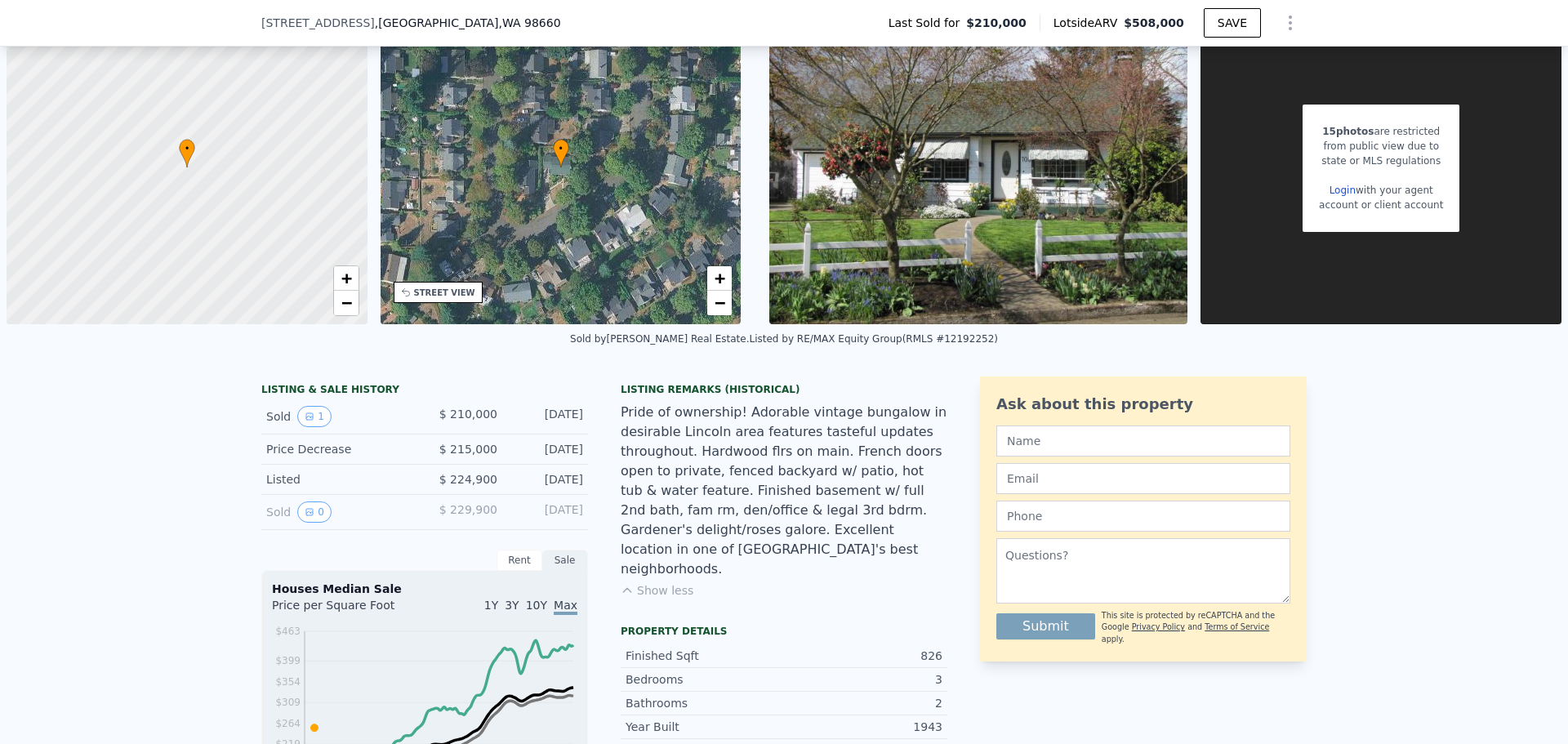
click at [674, 583] on button "Show less" at bounding box center [657, 590] width 72 height 16
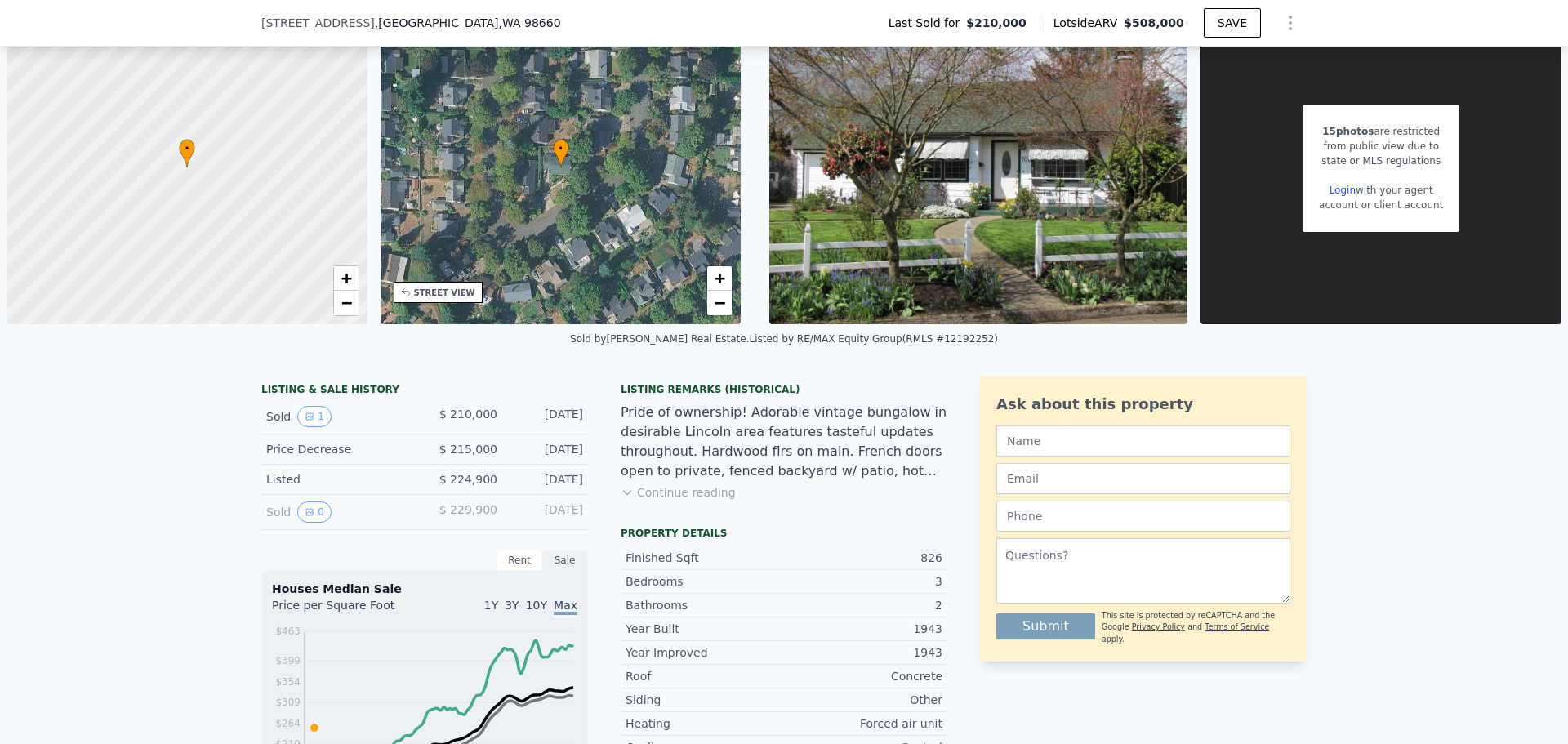
click at [677, 502] on div "Listing Remarks (Historical) Pride of ownership! Adorable vintage bungalow in d…" at bounding box center [784, 452] width 327 height 138
click at [678, 495] on button "Continue reading" at bounding box center [679, 492] width 115 height 16
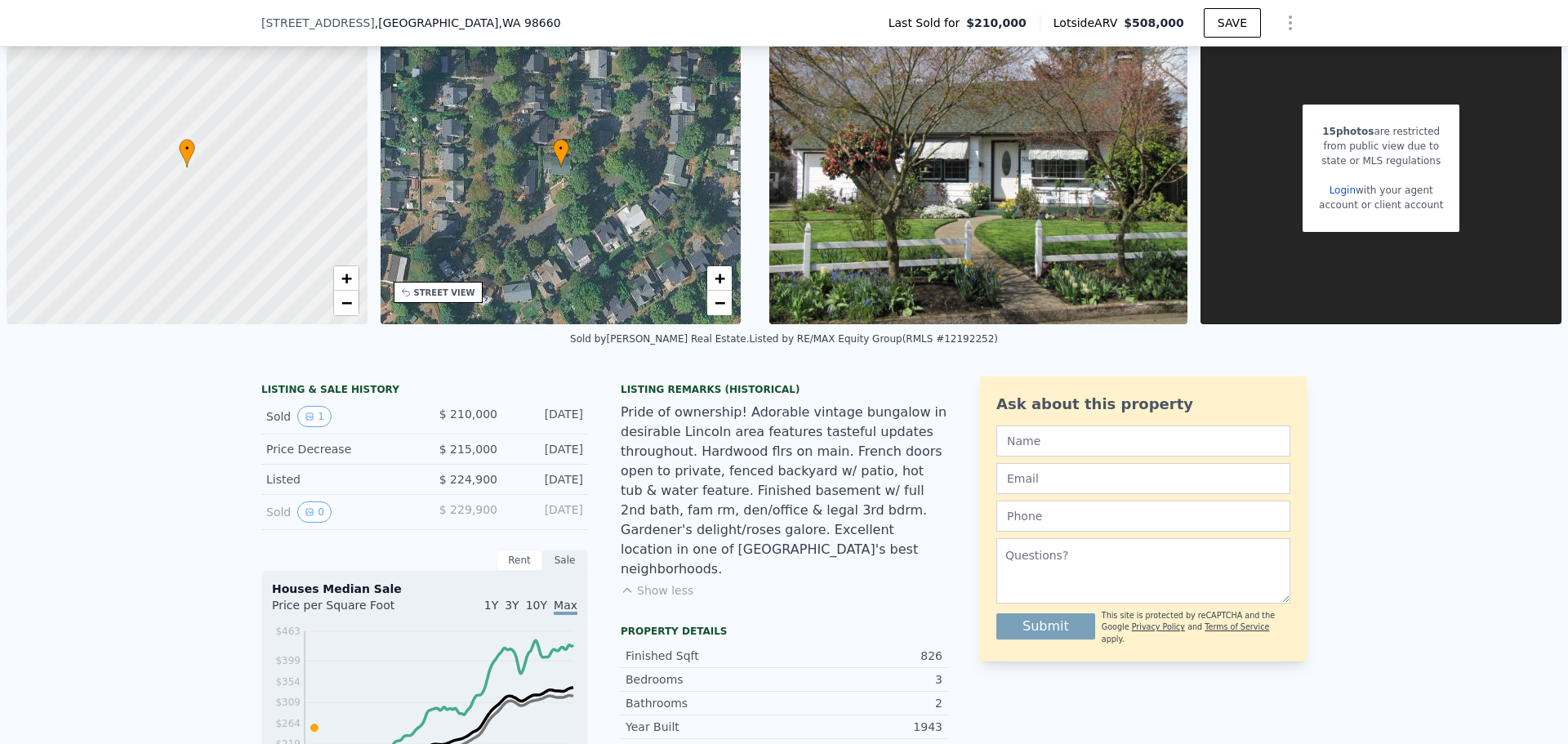
click at [689, 547] on div "Listing Remarks (Historical) Pride of ownership! Adorable vintage bungalow in d…" at bounding box center [784, 500] width 327 height 235
click at [665, 564] on div "Listing Remarks (Historical) Pride of ownership! Adorable vintage bungalow in d…" at bounding box center [784, 500] width 327 height 235
